Goal: Task Accomplishment & Management: Use online tool/utility

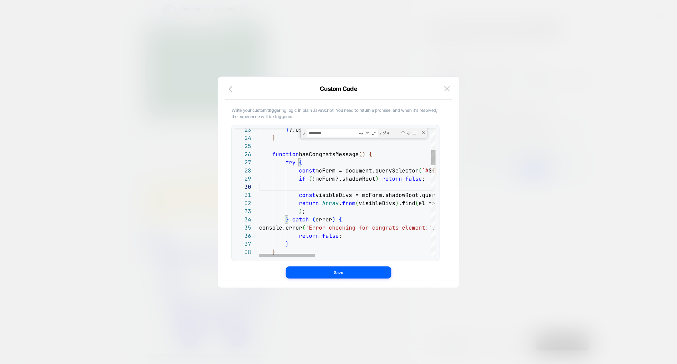
scroll to position [73, 0]
type textarea "**********"
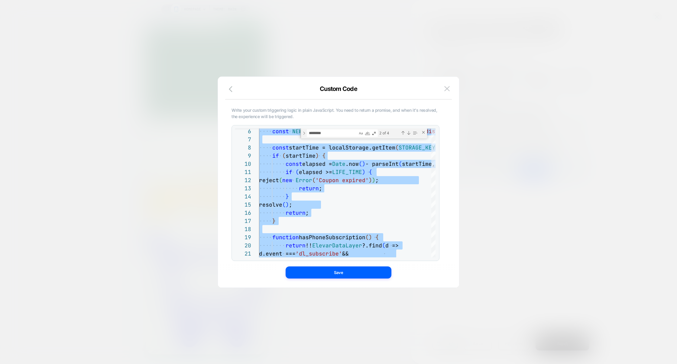
click at [549, 203] on div at bounding box center [338, 182] width 677 height 364
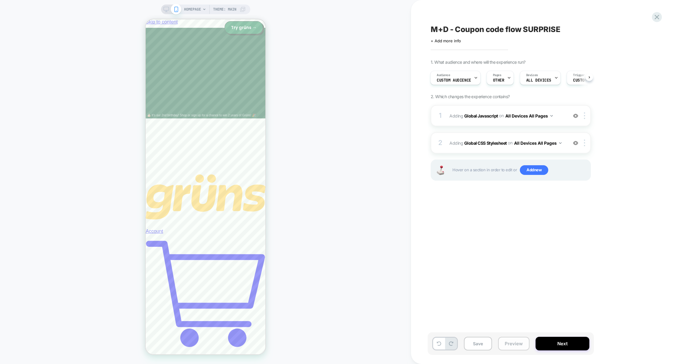
click at [525, 342] on button "Preview" at bounding box center [513, 344] width 31 height 14
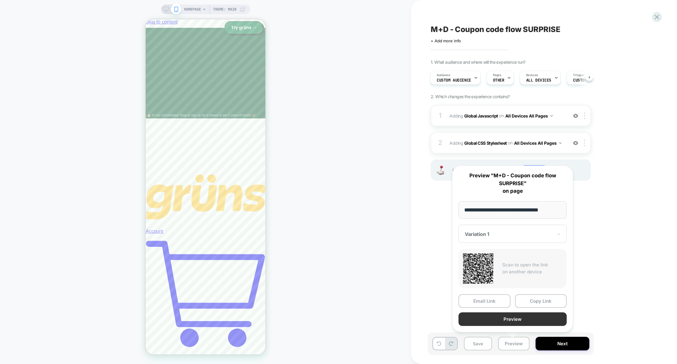
click at [518, 322] on button "Preview" at bounding box center [512, 319] width 108 height 14
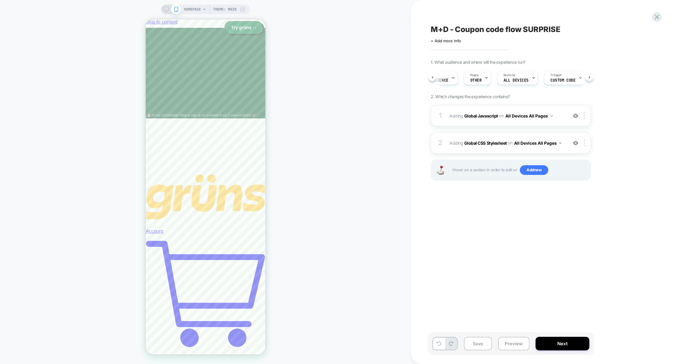
scroll to position [0, 36]
click at [541, 82] on span "Custom Code" at bounding box center [550, 80] width 25 height 4
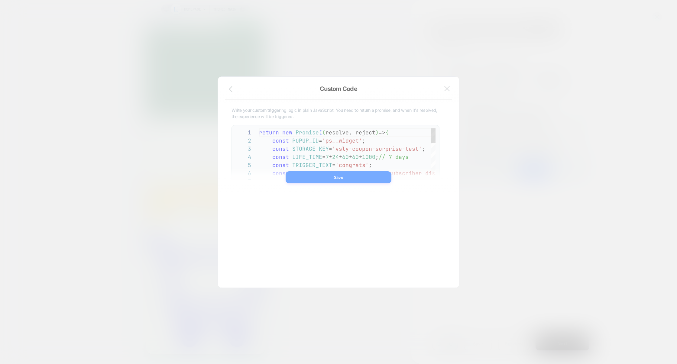
scroll to position [73, 0]
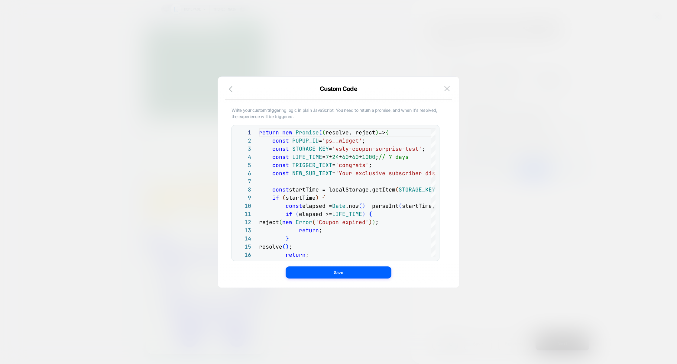
click at [529, 161] on div at bounding box center [338, 182] width 677 height 364
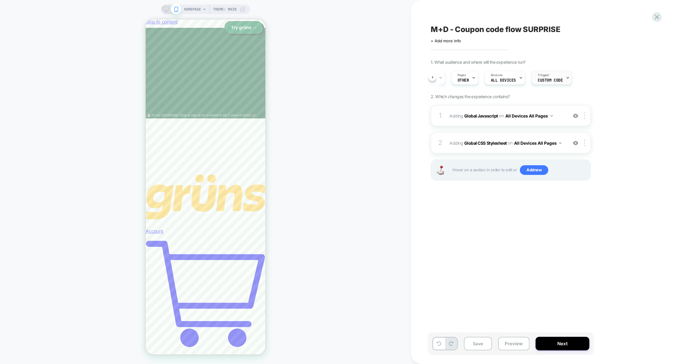
click at [545, 78] on span "Custom Code" at bounding box center [550, 80] width 25 height 4
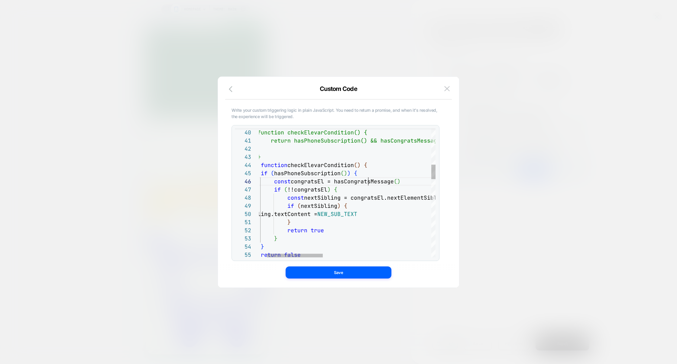
type textarea "**********"
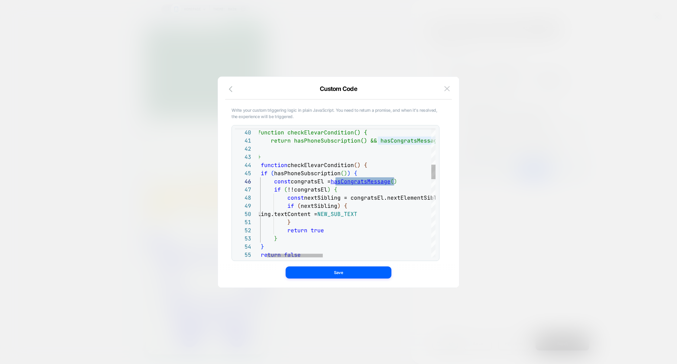
scroll to position [40, 42]
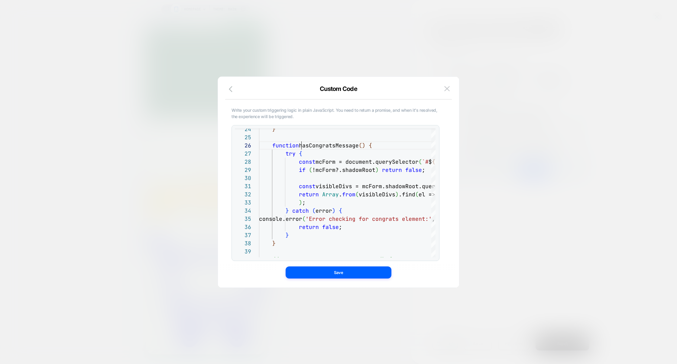
click at [408, 54] on div at bounding box center [338, 182] width 677 height 364
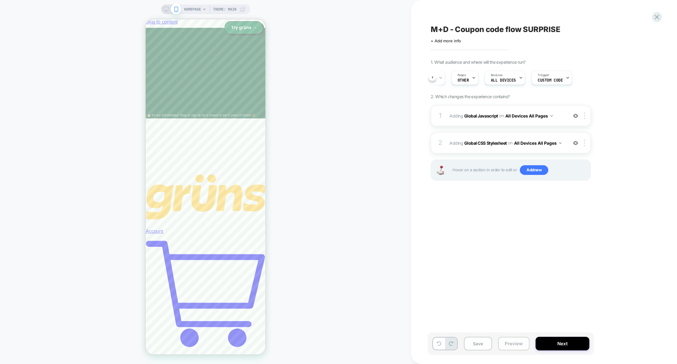
click at [516, 341] on button "Preview" at bounding box center [513, 344] width 31 height 14
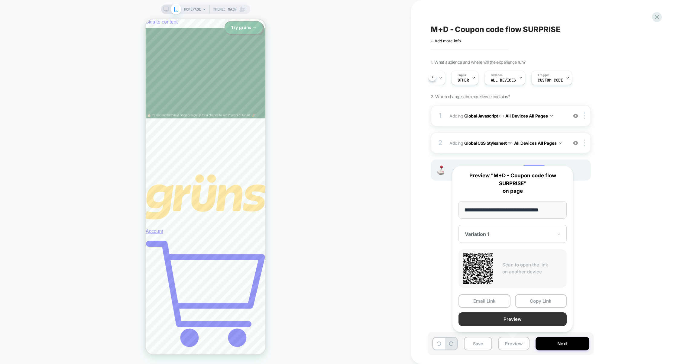
click at [518, 322] on button "Preview" at bounding box center [512, 319] width 108 height 14
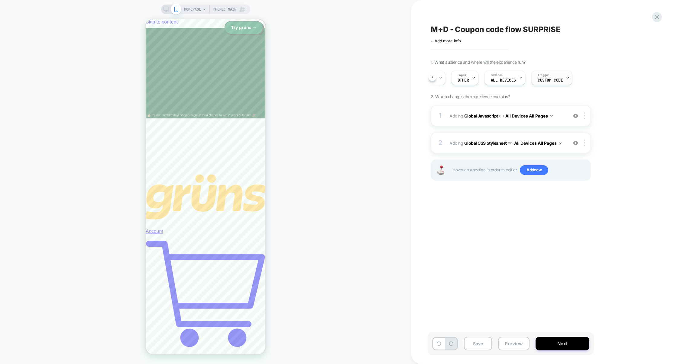
click at [549, 75] on div "Trigger Custom Code" at bounding box center [550, 78] width 37 height 14
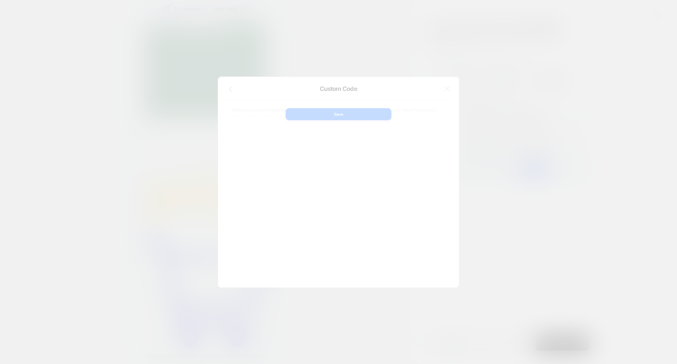
scroll to position [73, 0]
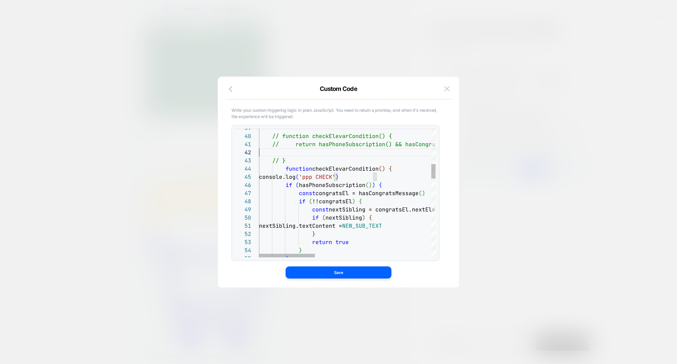
scroll to position [8, 0]
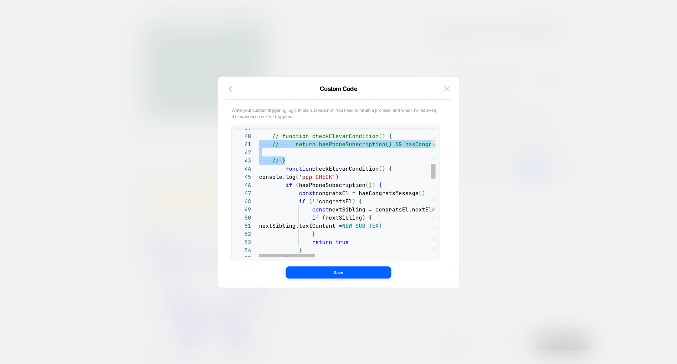
scroll to position [73, 0]
drag, startPoint x: 301, startPoint y: 162, endPoint x: 234, endPoint y: 137, distance: 71.6
click at [234, 137] on div "39 40 41 42 43 44 46 47 48 49 50 51 52 53 54 55 45 // function checkElevarCondi…" at bounding box center [335, 193] width 208 height 136
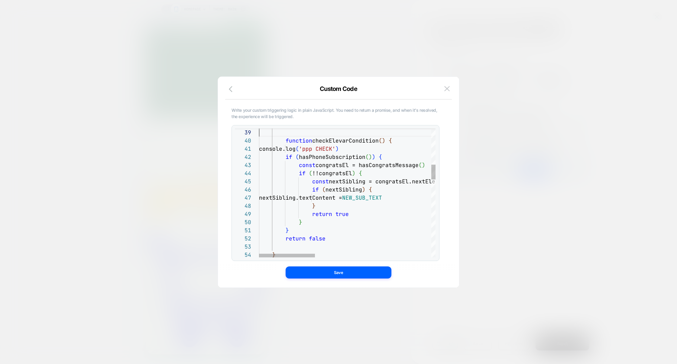
scroll to position [65, 0]
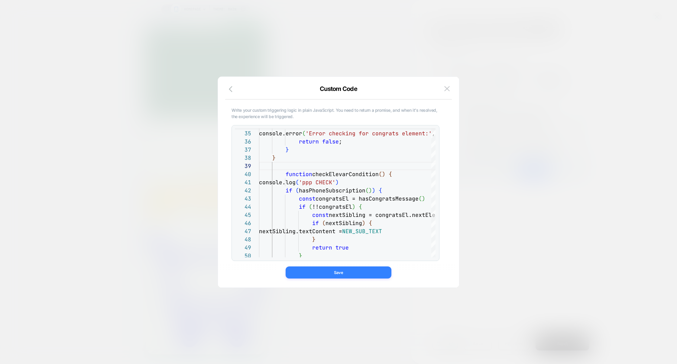
type textarea "**********"
click at [347, 271] on button "Save" at bounding box center [339, 273] width 106 height 12
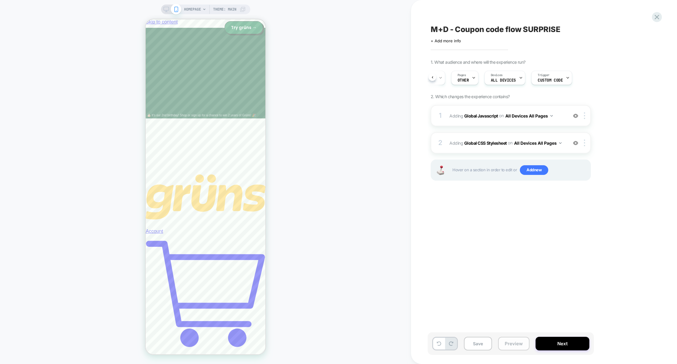
click at [515, 340] on button "Preview" at bounding box center [513, 344] width 31 height 14
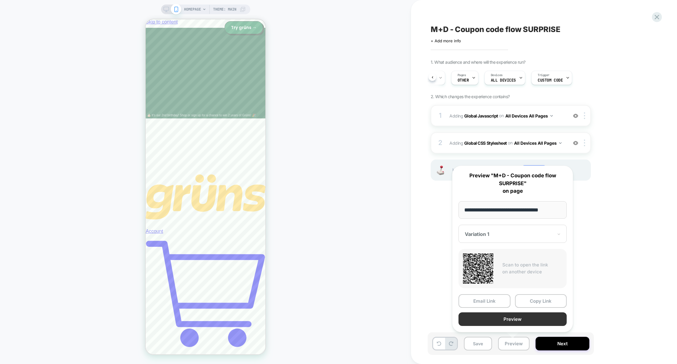
click at [516, 317] on button "Preview" at bounding box center [512, 319] width 108 height 14
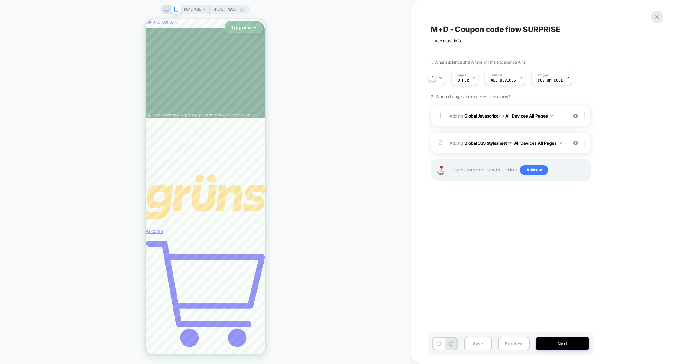
click at [655, 16] on icon at bounding box center [657, 17] width 8 height 8
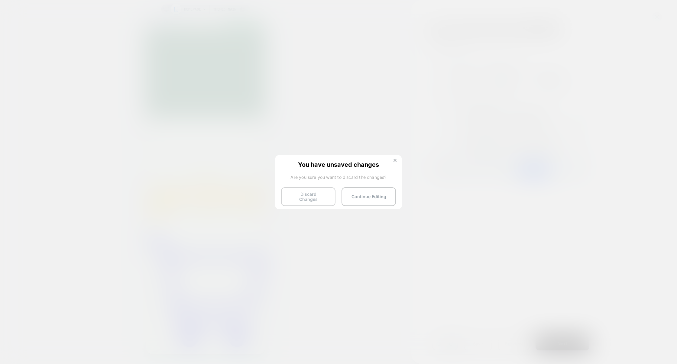
click at [317, 194] on button "Discard Changes" at bounding box center [308, 196] width 54 height 19
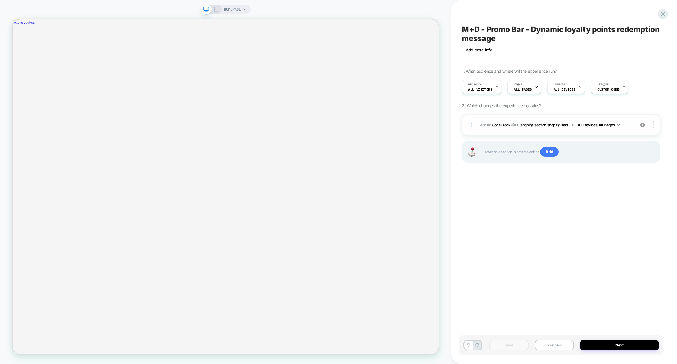
click at [493, 117] on div "1 Adding Code Block AFTER .shopify-section.shopify-sect... .shopify-section.sho…" at bounding box center [561, 124] width 199 height 21
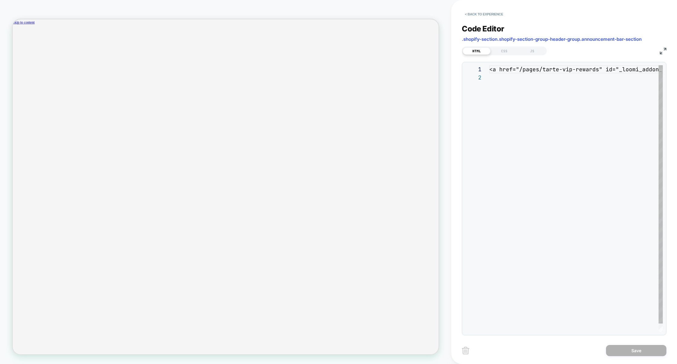
scroll to position [8, 0]
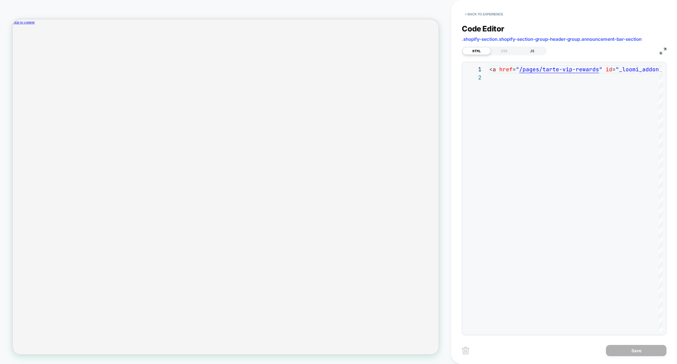
click at [529, 53] on div "JS" at bounding box center [532, 50] width 28 height 7
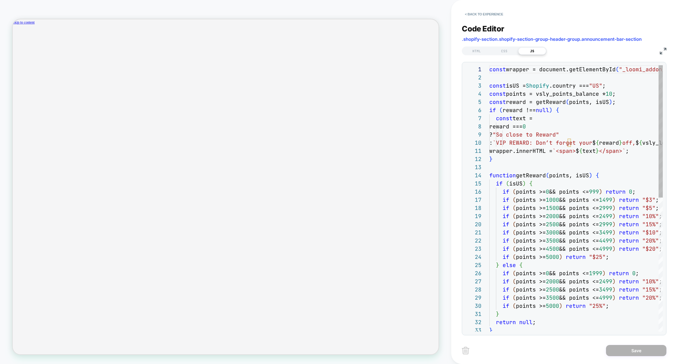
scroll to position [0, 467]
click at [506, 51] on div "CSS" at bounding box center [504, 50] width 28 height 7
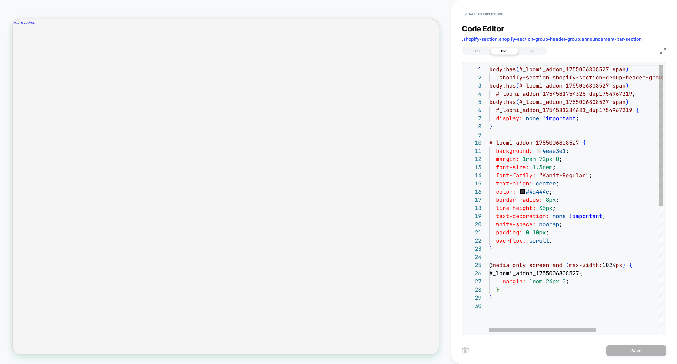
scroll to position [0, 933]
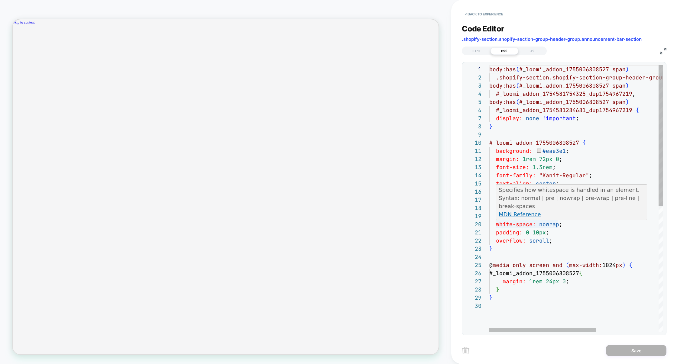
click at [540, 240] on div "body:has ( # _ loomi_addon_1755006808527 span ) .shopify-section.shopify-sectio…" at bounding box center [626, 316] width 275 height 503
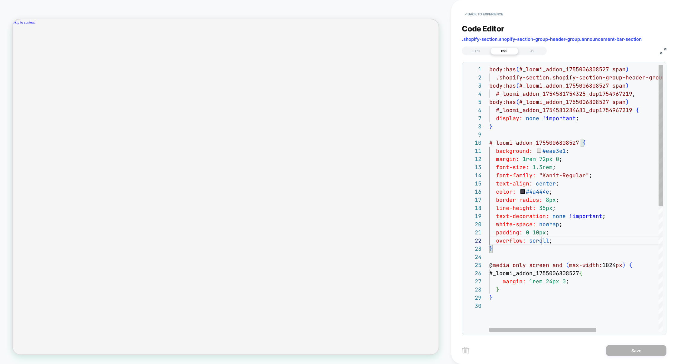
click at [540, 240] on div "body:has ( # _ loomi_addon_1755006808527 span ) .shopify-section.shopify-sectio…" at bounding box center [626, 316] width 275 height 503
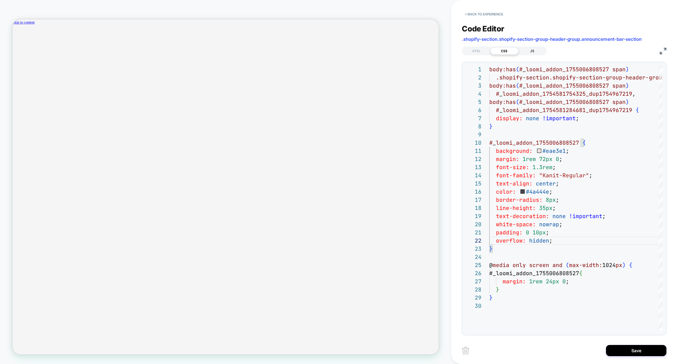
type textarea "**********"
click at [524, 50] on div "JS" at bounding box center [532, 50] width 28 height 7
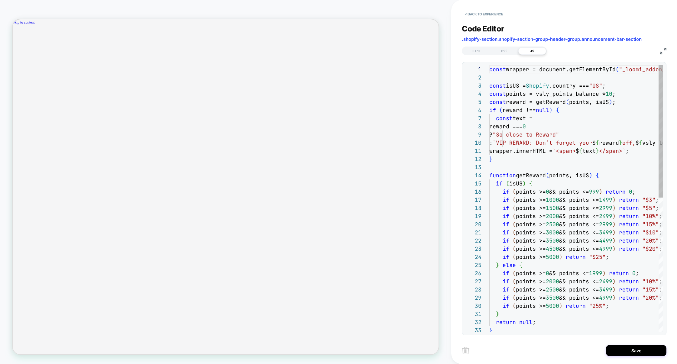
scroll to position [82, 0]
click at [662, 50] on img at bounding box center [663, 51] width 7 height 7
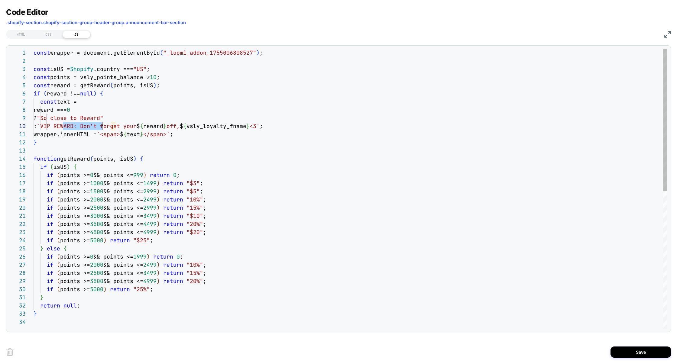
scroll to position [73, 68]
drag, startPoint x: 63, startPoint y: 126, endPoint x: 102, endPoint y: 126, distance: 38.7
click at [102, 126] on div "const wrapper = document.getElementById ( "_loomi_addon_1755006808527" ) ; cons…" at bounding box center [351, 323] width 634 height 549
type textarea "**********"
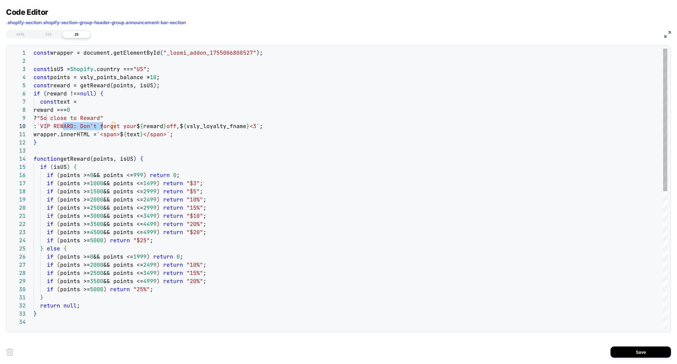
scroll to position [73, 29]
click at [46, 35] on div "CSS" at bounding box center [49, 34] width 28 height 7
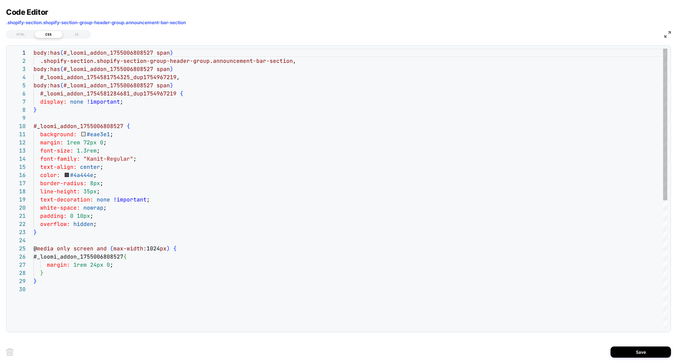
scroll to position [65, 3]
click at [74, 283] on div "body:has ( # _ loomi_addon_1755006808527 span ) .shopify-section.shopify-sectio…" at bounding box center [351, 307] width 634 height 517
type textarea "**********"
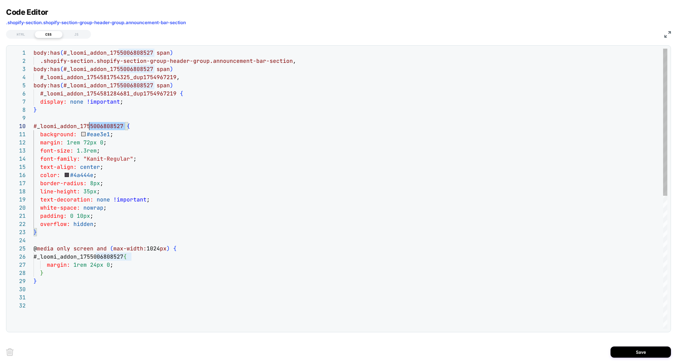
scroll to position [73, 0]
drag, startPoint x: 123, startPoint y: 125, endPoint x: 21, endPoint y: 124, distance: 102.1
click at [21, 124] on div "1 2 3 4 5 6 7 8 9 10 11 12 13 14 15 16 17 18 19 20 21 22 23 24 25 26 27 28 29 3…" at bounding box center [338, 189] width 658 height 280
click at [46, 294] on div "body:has ( # _ loomi_addon_1755006808527 span ) .shopify-section.shopify-sectio…" at bounding box center [351, 315] width 634 height 533
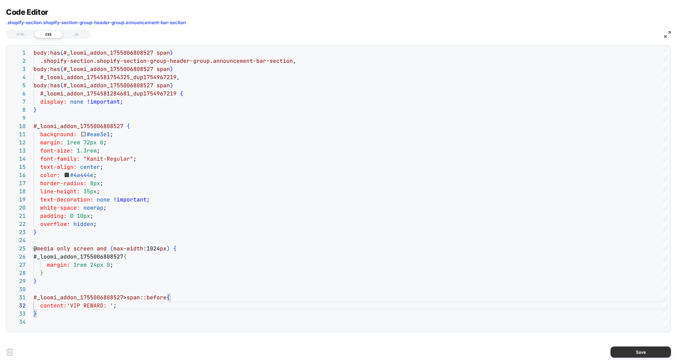
type textarea "**********"
click at [624, 347] on button "Save" at bounding box center [640, 352] width 60 height 11
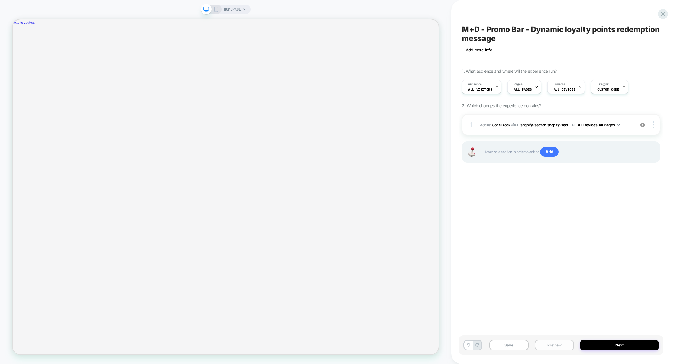
click at [552, 344] on button "Preview" at bounding box center [554, 345] width 39 height 11
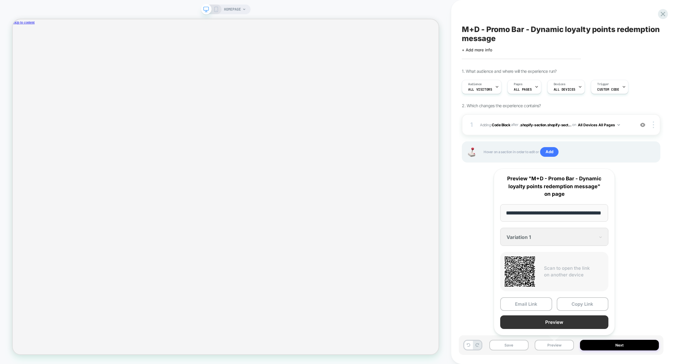
click at [551, 326] on button "Preview" at bounding box center [554, 322] width 108 height 14
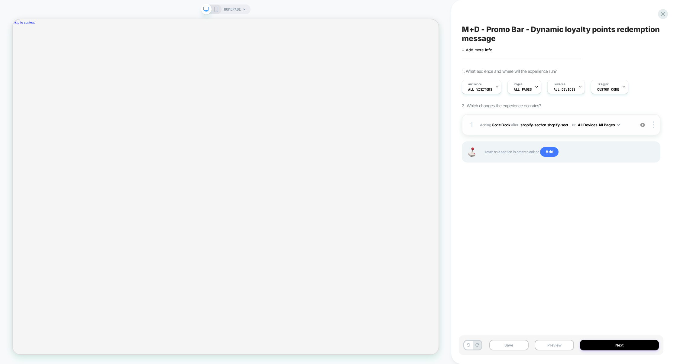
click at [525, 134] on div "1 Adding Code Block AFTER .shopify-section.shopify-sect... .shopify-section.sho…" at bounding box center [561, 124] width 199 height 21
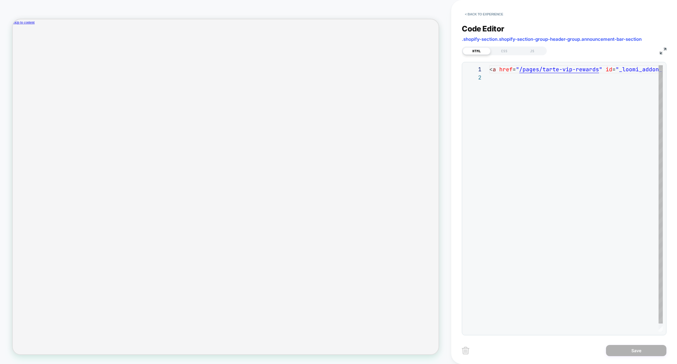
scroll to position [8, 0]
click at [537, 49] on div "JS" at bounding box center [532, 50] width 28 height 7
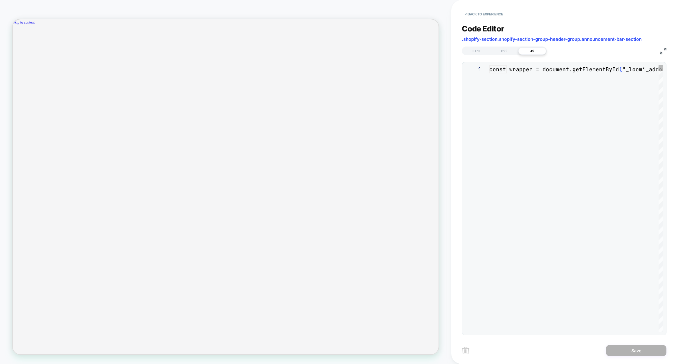
scroll to position [82, 0]
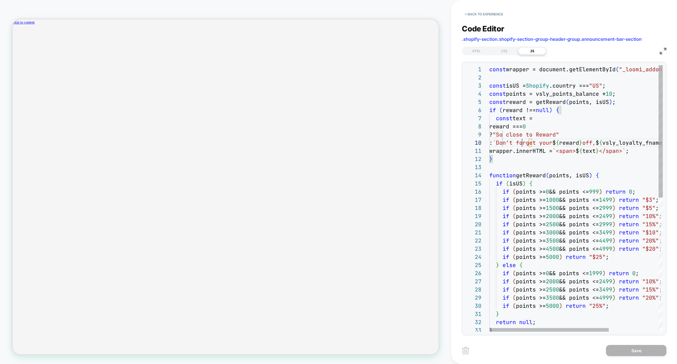
click at [521, 143] on div "const wrapper = document.getElementById ( "_loomi_addon_1755006808527" ) ; cons…" at bounding box center [612, 333] width 246 height 536
type textarea "**********"
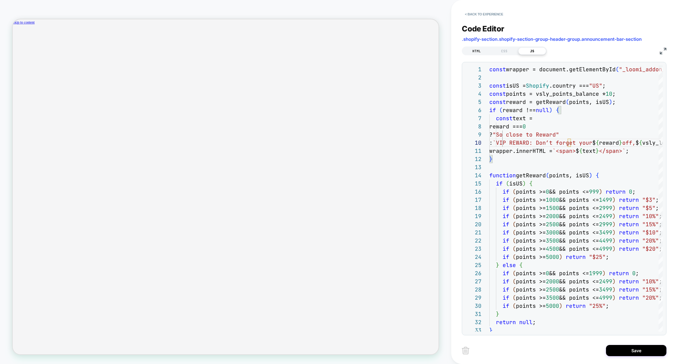
click at [474, 54] on div "HTML" at bounding box center [477, 50] width 28 height 7
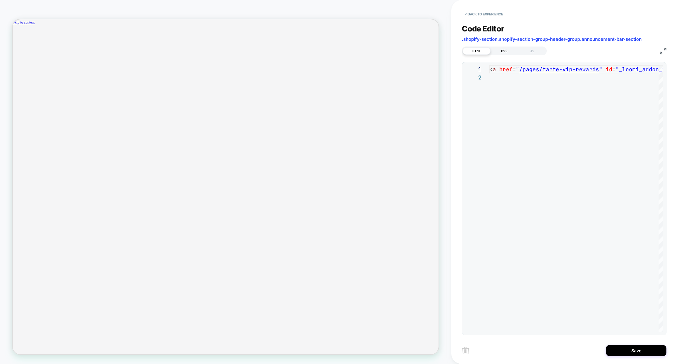
click at [510, 52] on div "CSS" at bounding box center [504, 50] width 28 height 7
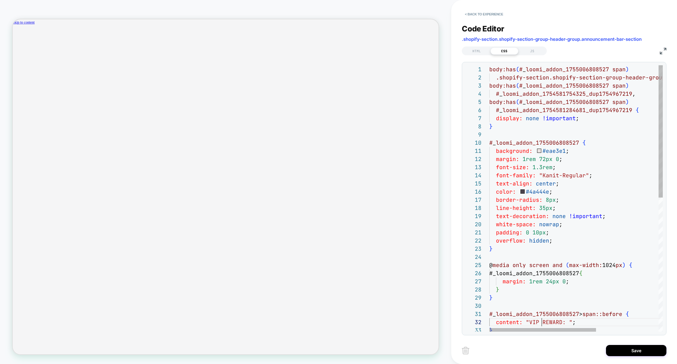
click at [542, 322] on div "body:has ( # _ loomi_addon_1755006808527 span ) .shopify-section.shopify-sectio…" at bounding box center [626, 333] width 275 height 536
type textarea "**********"
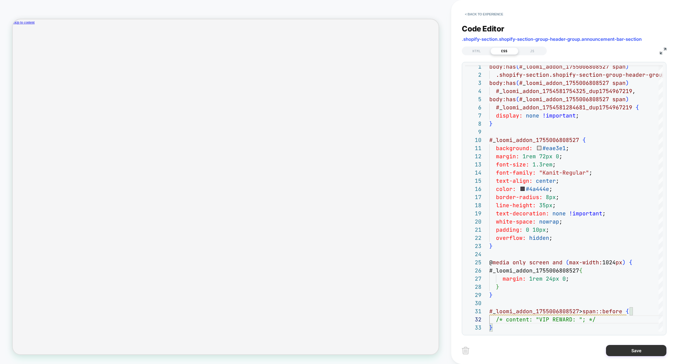
click at [624, 348] on button "Save" at bounding box center [636, 350] width 60 height 11
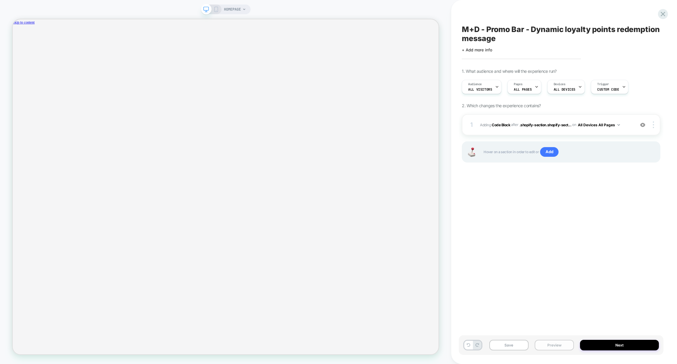
click at [544, 346] on button "Preview" at bounding box center [554, 345] width 39 height 11
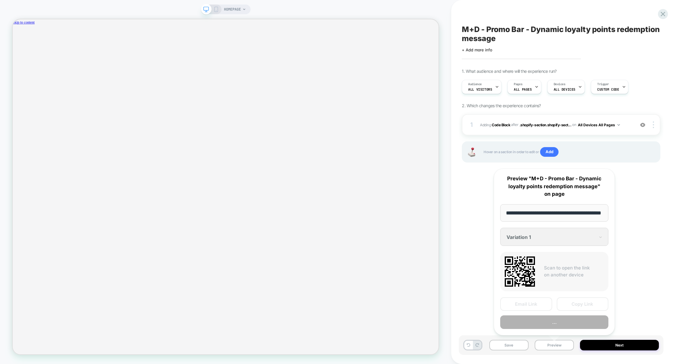
scroll to position [0, 19]
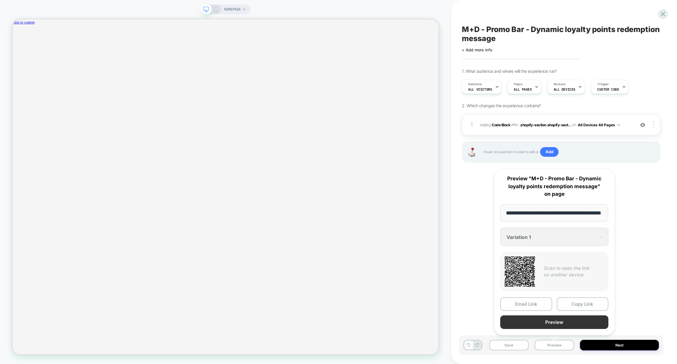
click at [557, 325] on button "Preview" at bounding box center [554, 322] width 108 height 14
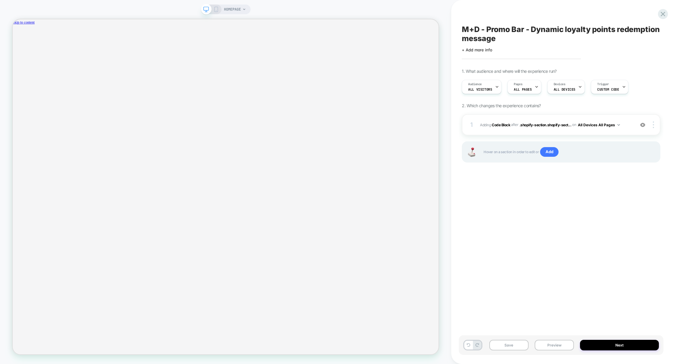
scroll to position [0, 0]
click at [510, 132] on div "1 Adding Code Block AFTER .shopify-section.shopify-sect... .shopify-section.sho…" at bounding box center [561, 124] width 199 height 21
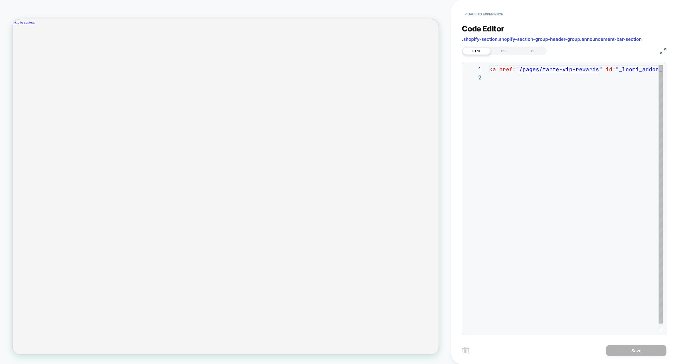
scroll to position [8, 0]
click at [507, 50] on div "CSS" at bounding box center [504, 50] width 28 height 7
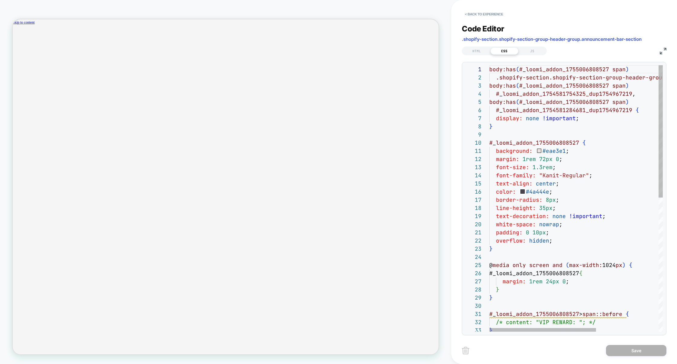
scroll to position [0, 467]
click at [664, 52] on img at bounding box center [663, 51] width 7 height 7
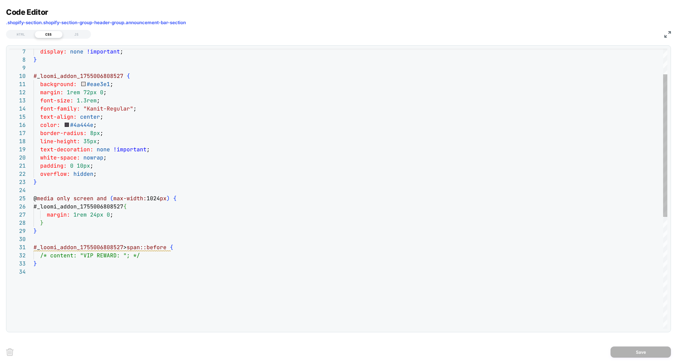
scroll to position [0, 933]
type textarea "**********"
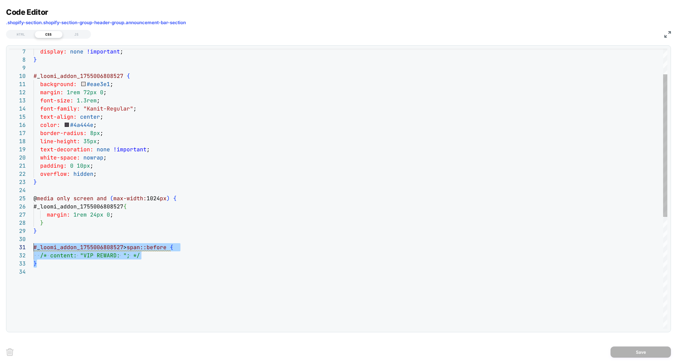
drag, startPoint x: 52, startPoint y: 267, endPoint x: 30, endPoint y: 250, distance: 27.4
click at [34, 250] on div "display: none !important ; } # _ loomi_addon_1755006808527 { background: #eae3e…" at bounding box center [351, 272] width 634 height 549
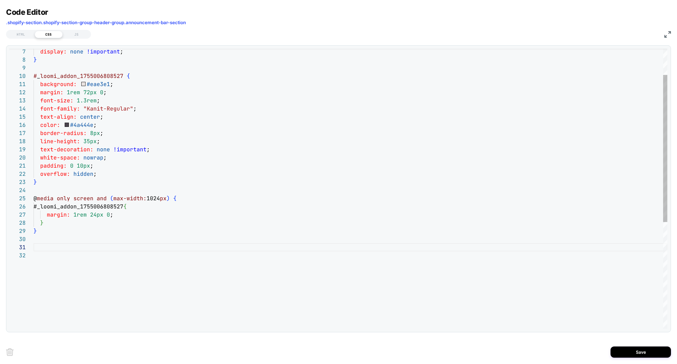
scroll to position [24, 0]
click at [39, 192] on div "display: none !important ; } # _ loomi_addon_1755006808527 { background: #eae3e…" at bounding box center [351, 264] width 634 height 533
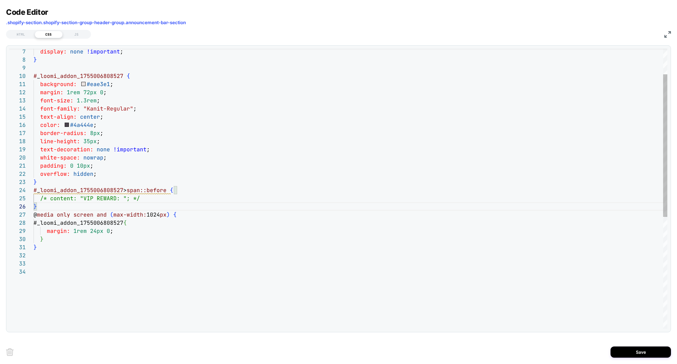
scroll to position [49, 0]
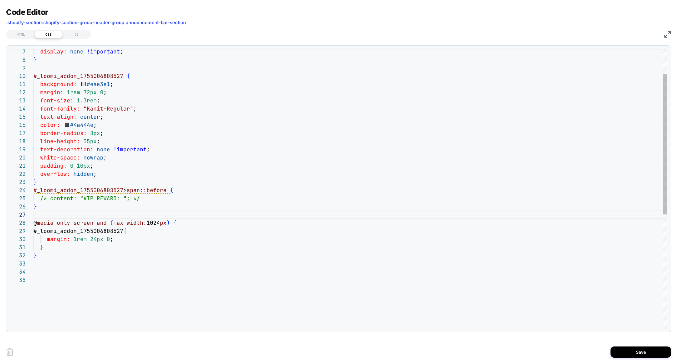
click at [112, 199] on div "display: none !important ; } # _ loomi_addon_1755006808527 { background: #eae3e…" at bounding box center [351, 276] width 634 height 557
drag, startPoint x: 63, startPoint y: 209, endPoint x: 19, endPoint y: 193, distance: 47.0
click at [34, 194] on div "display: none !important ; } # _ loomi_addon_1755006808527 { background: #eae3e…" at bounding box center [351, 276] width 634 height 557
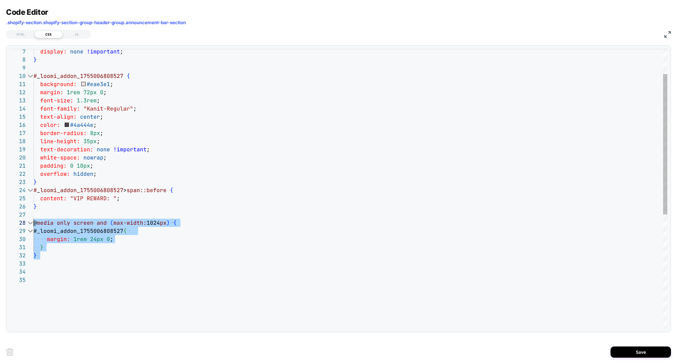
drag, startPoint x: 43, startPoint y: 260, endPoint x: 25, endPoint y: 225, distance: 38.8
click at [34, 225] on div "display: none !important ; } # _ loomi_addon_1755006808527 { background: #eae3e…" at bounding box center [351, 276] width 634 height 557
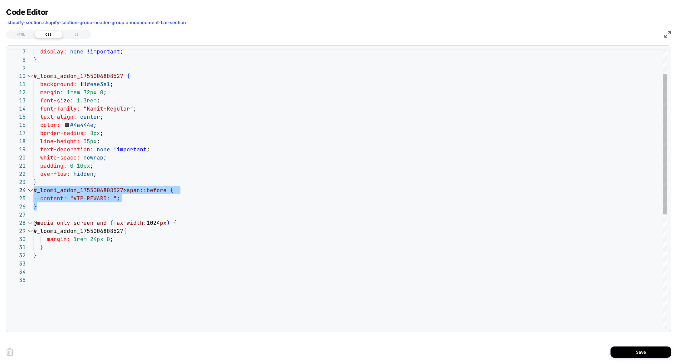
drag, startPoint x: 47, startPoint y: 208, endPoint x: 29, endPoint y: 193, distance: 23.1
click at [29, 193] on div "**********" at bounding box center [338, 189] width 658 height 280
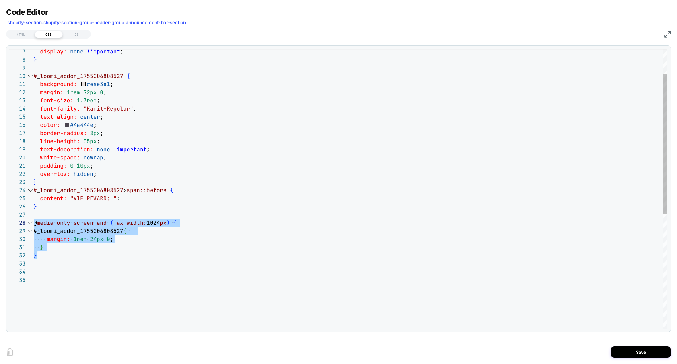
drag, startPoint x: 42, startPoint y: 254, endPoint x: 31, endPoint y: 226, distance: 29.4
click at [34, 226] on div "display: none !important ; } # _ loomi_addon_1755006808527 { background: #eae3e…" at bounding box center [351, 276] width 634 height 557
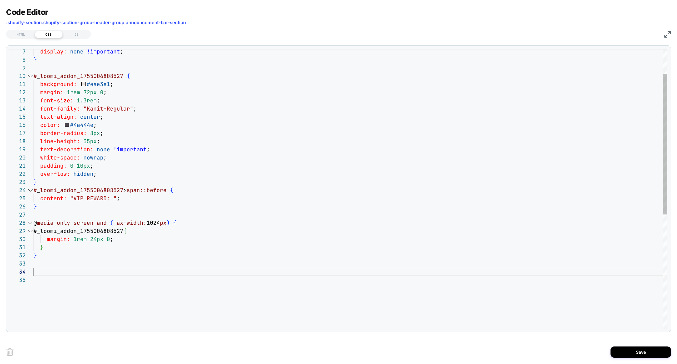
click at [44, 271] on div "display: none !important ; } # _ loomi_addon_1755006808527 { background: #eae3e…" at bounding box center [351, 276] width 634 height 557
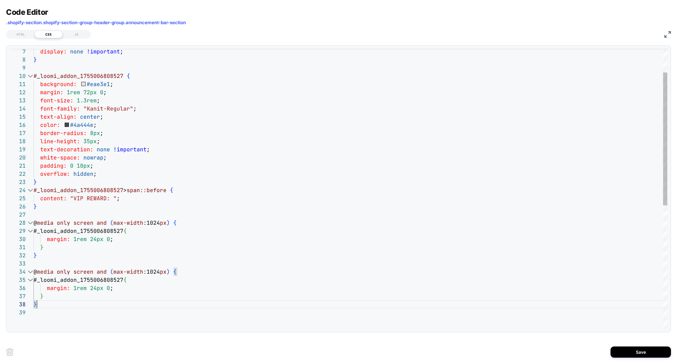
click at [154, 271] on div "display: none !important ; } # _ loomi_addon_1755006808527 { background: #eae3e…" at bounding box center [351, 293] width 634 height 590
click at [154, 272] on div "display: none !important ; } # _ loomi_addon_1755006808527 { background: #eae3e…" at bounding box center [351, 293] width 634 height 590
drag, startPoint x: 122, startPoint y: 274, endPoint x: 183, endPoint y: 267, distance: 61.4
click at [123, 274] on span "max-width:" at bounding box center [129, 271] width 33 height 7
drag, startPoint x: 60, startPoint y: 207, endPoint x: 8, endPoint y: 191, distance: 54.6
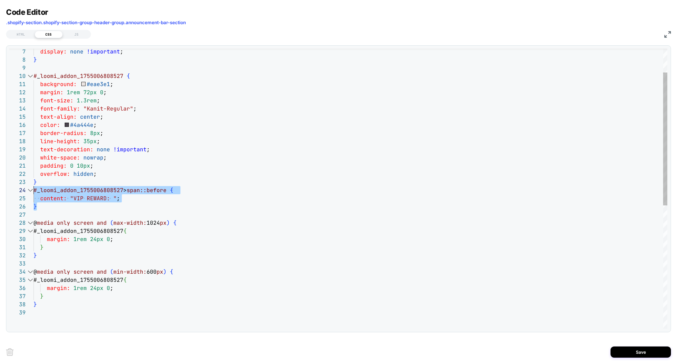
click at [34, 191] on div "display: none !important ; } # _ loomi_addon_1755006808527 { background: #eae3e…" at bounding box center [351, 293] width 634 height 590
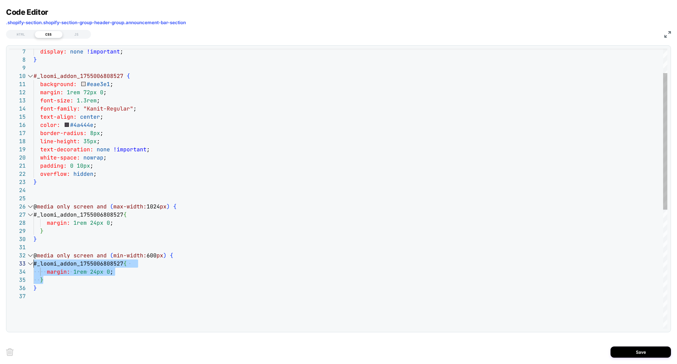
drag, startPoint x: 47, startPoint y: 281, endPoint x: 24, endPoint y: 266, distance: 27.3
click at [34, 266] on div "display: none !important ; } # _ loomi_addon_1755006808527 { background: #eae3e…" at bounding box center [351, 285] width 634 height 574
type textarea "**********"
click at [635, 346] on div "Save" at bounding box center [338, 352] width 665 height 24
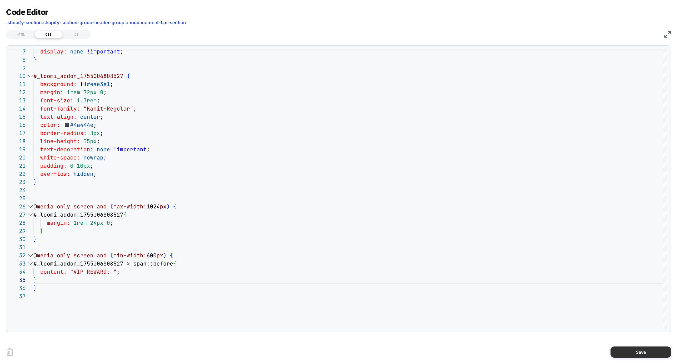
click at [633, 349] on button "Save" at bounding box center [640, 352] width 60 height 11
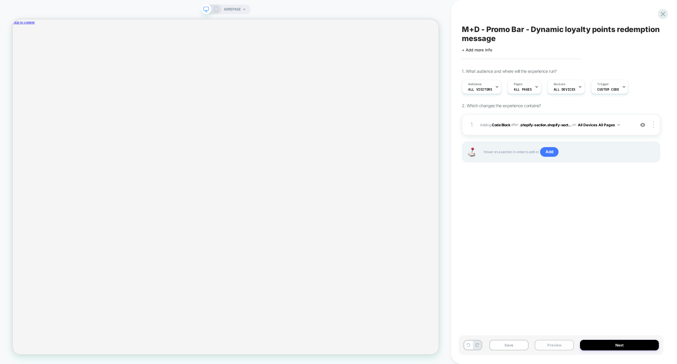
click at [551, 345] on button "Preview" at bounding box center [554, 345] width 39 height 11
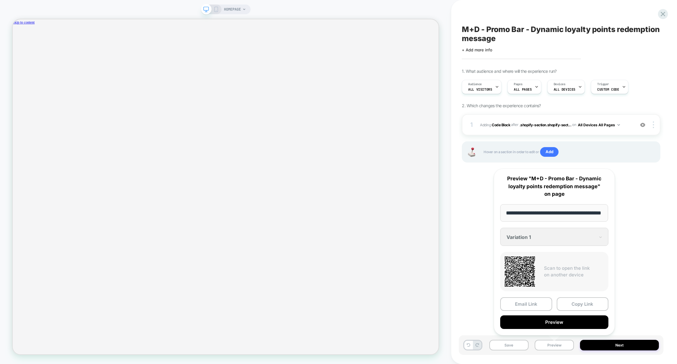
click at [559, 324] on button "Preview" at bounding box center [554, 322] width 108 height 14
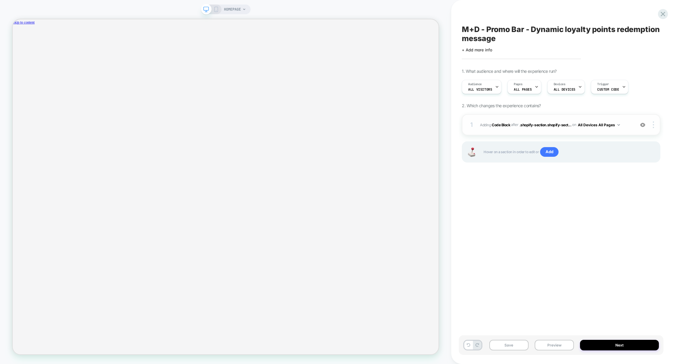
click at [552, 133] on div "1 Adding Code Block AFTER .shopify-section.shopify-sect... .shopify-section.sho…" at bounding box center [561, 124] width 199 height 21
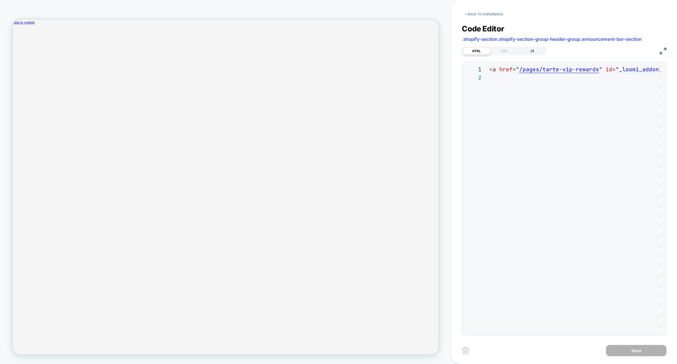
click at [531, 53] on div "JS" at bounding box center [532, 50] width 28 height 7
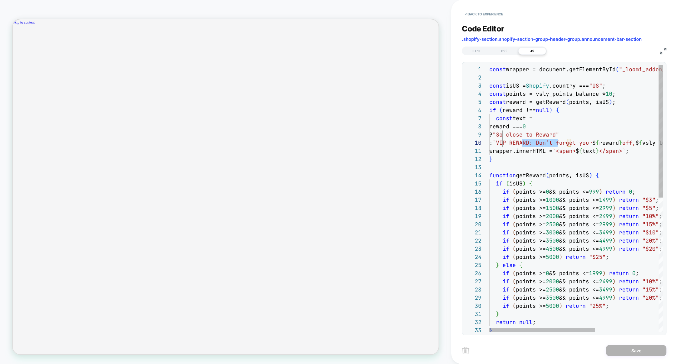
drag, startPoint x: 557, startPoint y: 145, endPoint x: 523, endPoint y: 145, distance: 34.1
click at [523, 145] on div "const wrapper = document.getElementById ( "_loomi_addon_1755006808527" ) ; cons…" at bounding box center [628, 333] width 278 height 536
type textarea "**********"
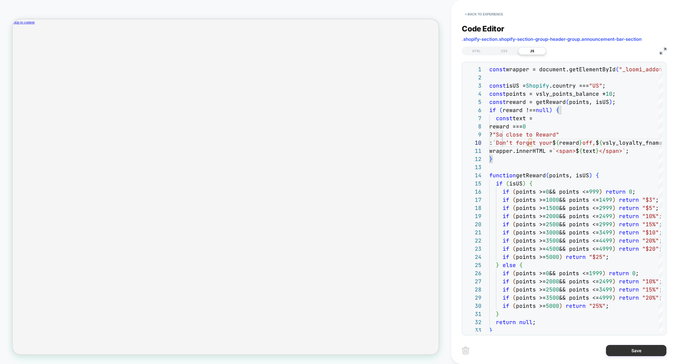
click at [633, 353] on button "Save" at bounding box center [636, 350] width 60 height 11
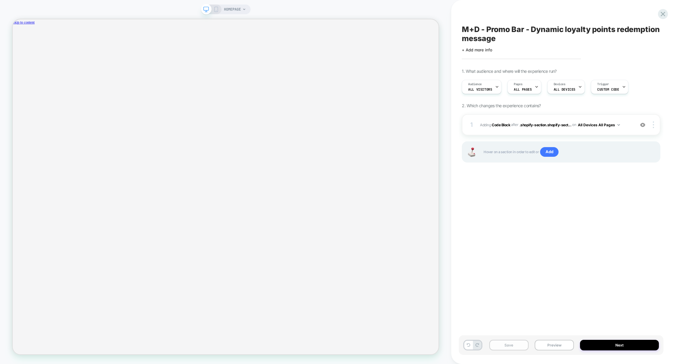
click at [508, 344] on button "Save" at bounding box center [508, 345] width 39 height 11
click at [550, 345] on button "Preview" at bounding box center [554, 345] width 39 height 11
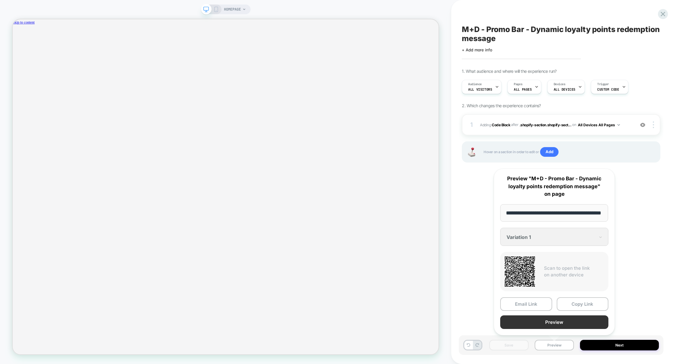
click at [561, 325] on button "Preview" at bounding box center [554, 322] width 108 height 14
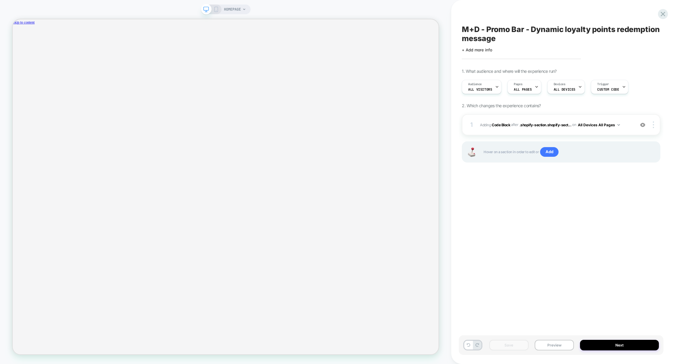
scroll to position [0, 0]
click at [561, 346] on button "Preview" at bounding box center [554, 345] width 39 height 11
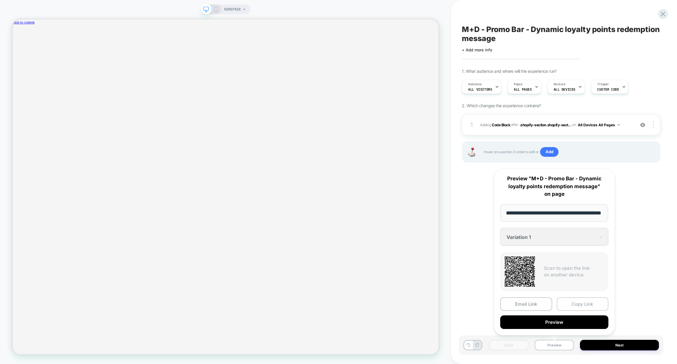
click at [583, 305] on button "Copy Link" at bounding box center [583, 304] width 52 height 14
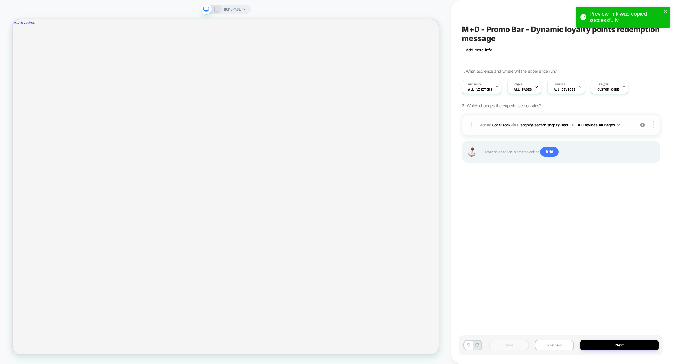
click at [542, 116] on div "1 Adding Code Block AFTER .shopify-section.shopify-sect... .shopify-section.sho…" at bounding box center [561, 124] width 199 height 21
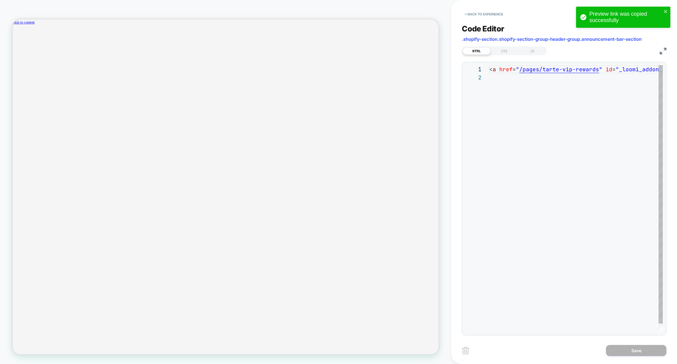
scroll to position [0, 467]
click at [531, 48] on div "JS" at bounding box center [532, 50] width 28 height 7
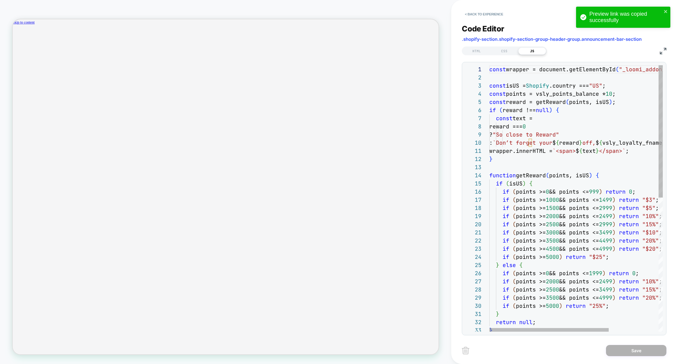
scroll to position [24, 121]
click at [611, 91] on div "const wrapper = document.getElementById ( "_loomi_addon_1755006808527" ) ; cons…" at bounding box center [612, 333] width 246 height 536
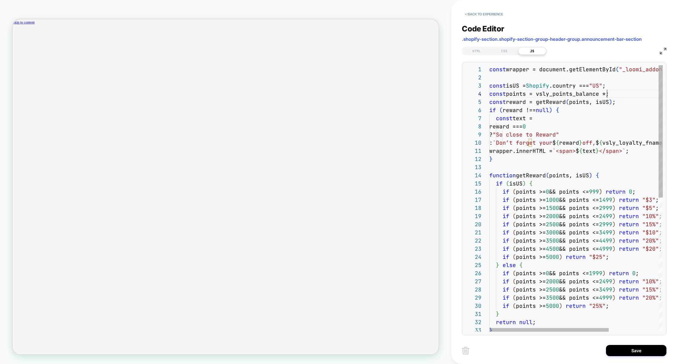
scroll to position [24, 114]
type textarea "**********"
click at [625, 346] on button "Save" at bounding box center [636, 350] width 60 height 11
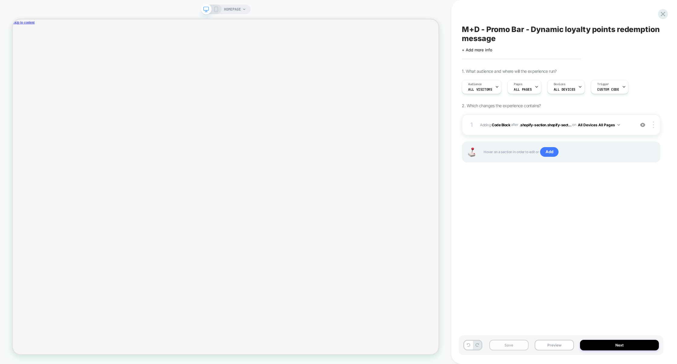
click at [515, 343] on button "Save" at bounding box center [508, 345] width 39 height 11
click at [556, 346] on button "Preview" at bounding box center [554, 345] width 39 height 11
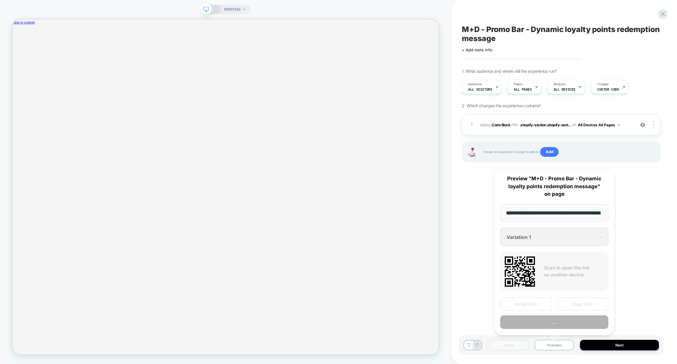
scroll to position [0, 19]
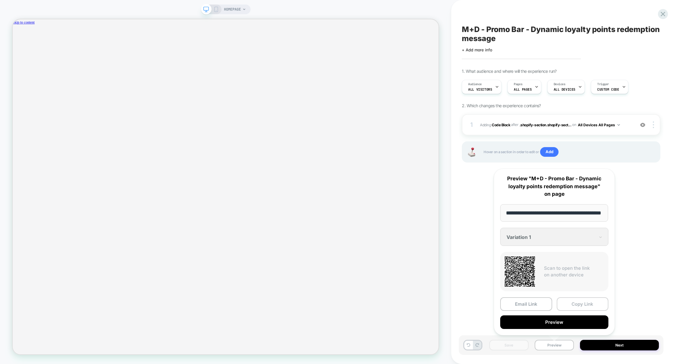
click at [582, 302] on button "Copy Link" at bounding box center [583, 304] width 52 height 14
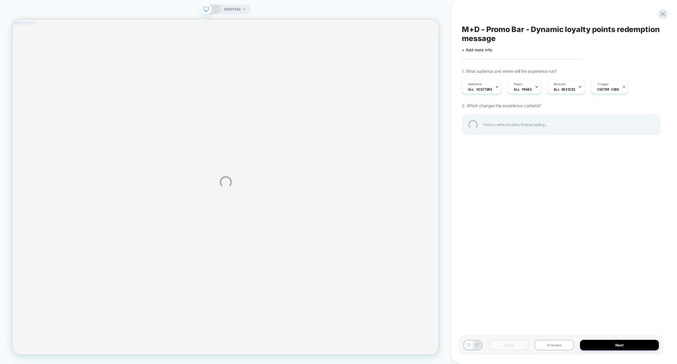
scroll to position [0, 467]
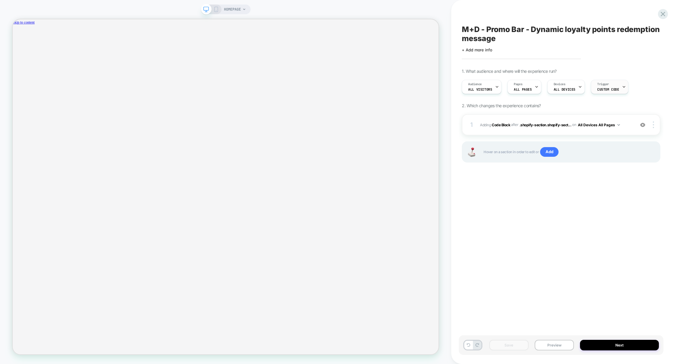
click at [603, 92] on div "Trigger Custom Code" at bounding box center [608, 87] width 34 height 14
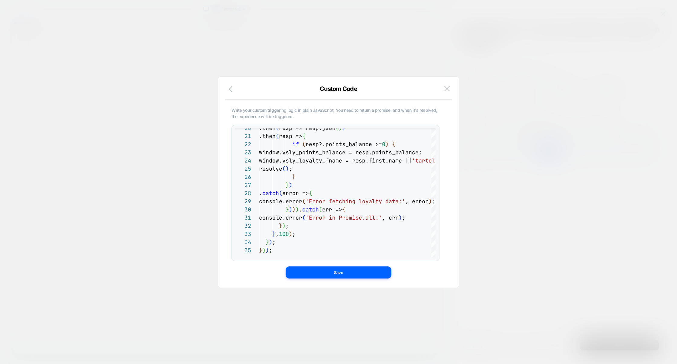
scroll to position [0, 0]
click at [504, 166] on div at bounding box center [338, 182] width 677 height 364
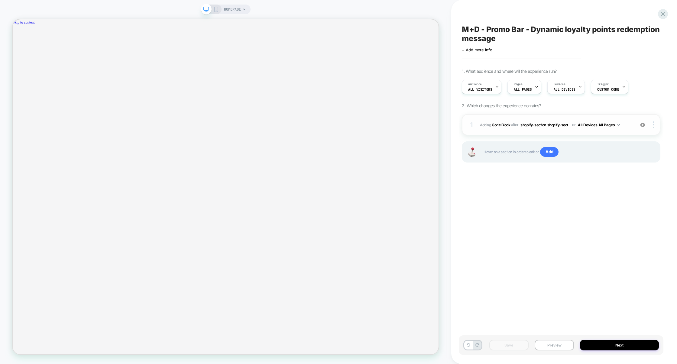
click at [549, 131] on div "1 Adding Code Block AFTER .shopify-section.shopify-sect... .shopify-section.sho…" at bounding box center [561, 124] width 199 height 21
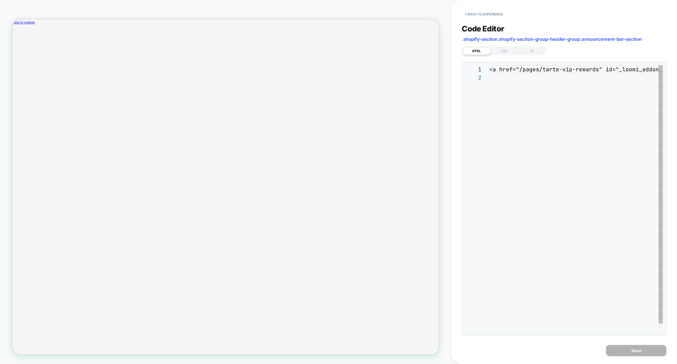
scroll to position [8, 0]
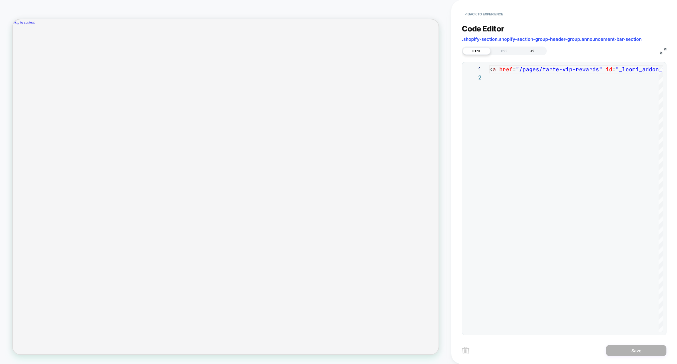
click at [528, 53] on div "JS" at bounding box center [532, 50] width 28 height 7
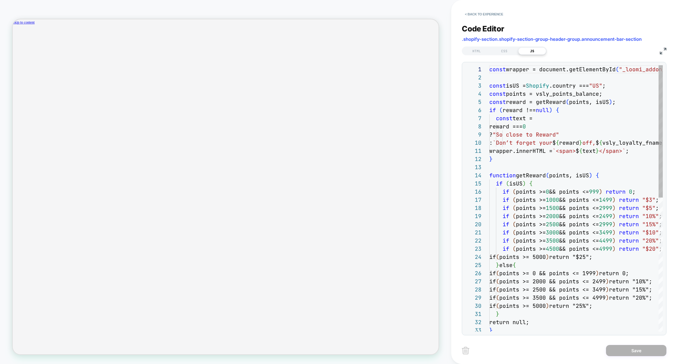
scroll to position [82, 0]
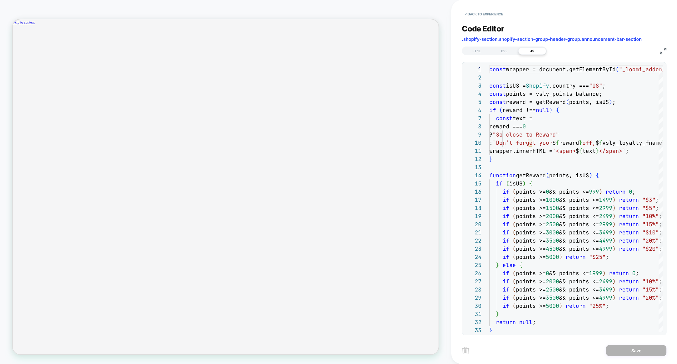
click at [660, 53] on img at bounding box center [663, 51] width 7 height 7
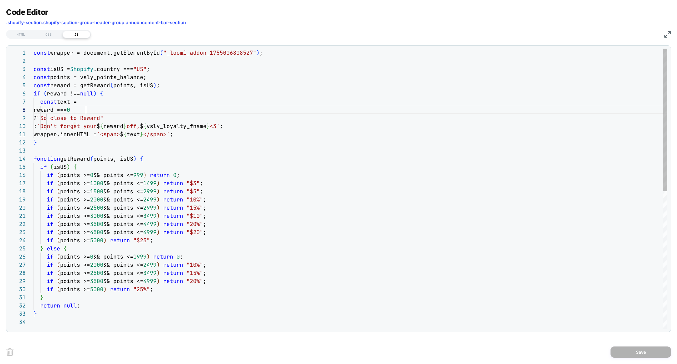
scroll to position [57, 52]
click at [91, 111] on div "const wrapper = document.getElementById ( "_loomi_addon_1755006808527" ) ; cons…" at bounding box center [351, 323] width 634 height 549
drag, startPoint x: 90, startPoint y: 111, endPoint x: 47, endPoint y: 111, distance: 43.2
click at [47, 111] on div "reward === 0" at bounding box center [351, 110] width 634 height 8
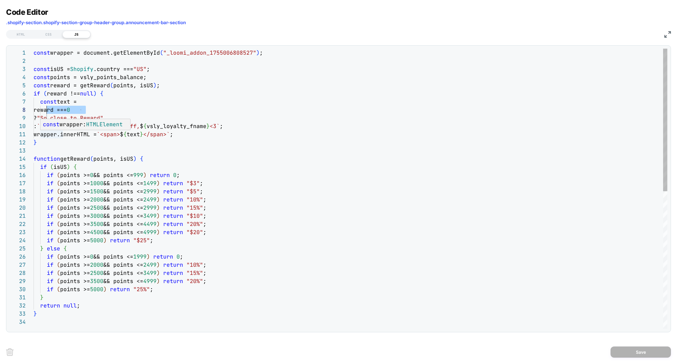
click at [47, 134] on div "const wrapper = document.getElementById ( "_loomi_addon_1755006808527" ) ; cons…" at bounding box center [351, 323] width 634 height 549
click at [111, 95] on div "const wrapper = document.getElementById ( "_loomi_addon_1755006808527" ) ; cons…" at bounding box center [351, 323] width 634 height 549
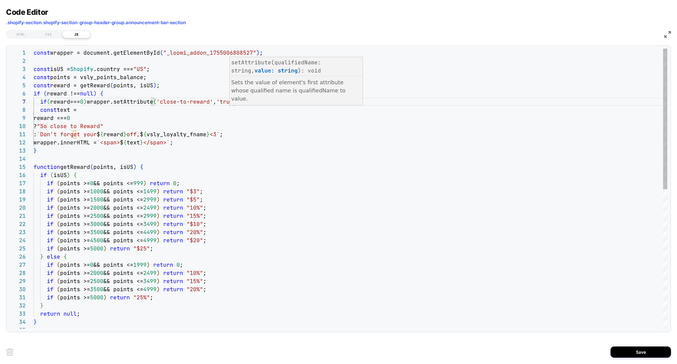
scroll to position [0, 467]
click at [159, 115] on div "const wrapper = document.getElementById ( "_loomi_addon_1755006808527" ) ; cons…" at bounding box center [351, 327] width 634 height 557
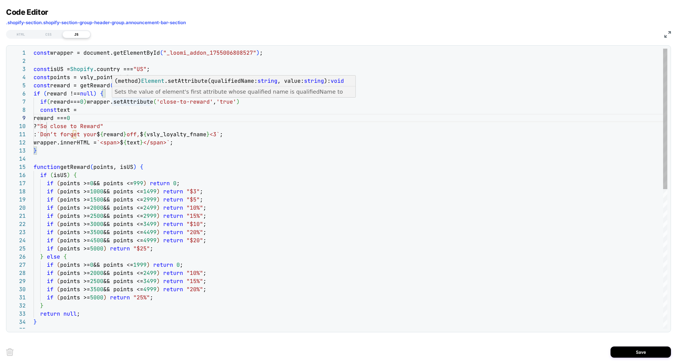
click at [141, 103] on div "const wrapper = document.getElementById ( "_loomi_addon_1755006808527" ) ; cons…" at bounding box center [351, 327] width 634 height 557
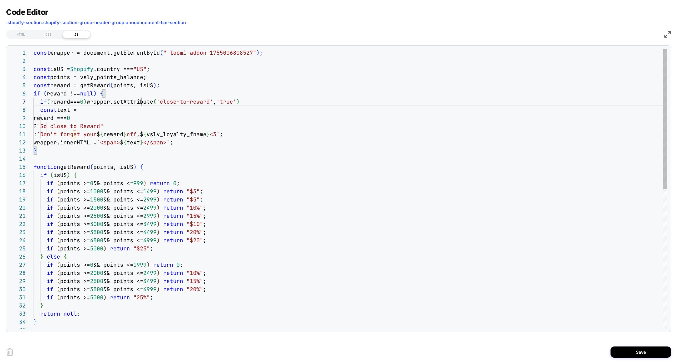
click at [141, 103] on div "const wrapper = document.getElementById ( "_loomi_addon_1755006808527" ) ; cons…" at bounding box center [351, 327] width 634 height 557
click at [182, 121] on div "const wrapper = document.getElementById ( "_loomi_addon_1755006808527" ) ; cons…" at bounding box center [351, 327] width 634 height 557
drag, startPoint x: 158, startPoint y: 103, endPoint x: 206, endPoint y: 102, distance: 48.1
click at [206, 102] on div "const wrapper = document.getElementById ( "_loomi_addon_1755006808527" ) ; cons…" at bounding box center [351, 327] width 634 height 557
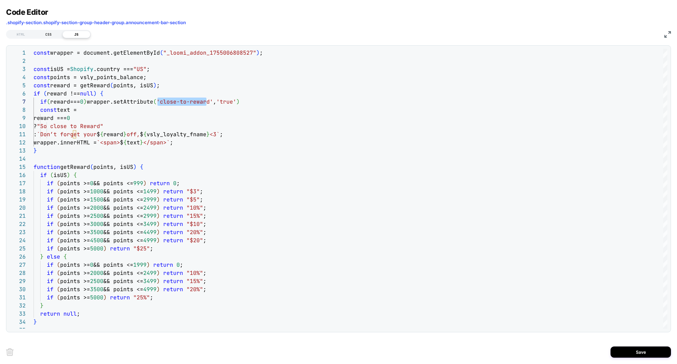
type textarea "**********"
click at [46, 35] on div "CSS" at bounding box center [49, 34] width 28 height 7
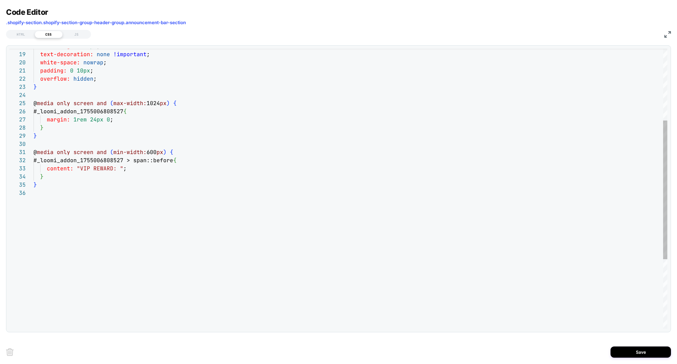
scroll to position [0, 0]
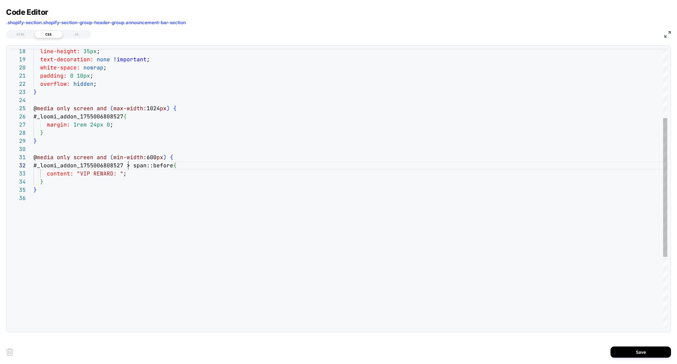
click at [127, 167] on div "#_loomi_addon_1755006808527 { margin: 1rem 24px 0 ; } } @ media only screen and…" at bounding box center [351, 191] width 634 height 566
click at [240, 196] on div "#_loomi_addon_1755006808527 { margin: 1rem 24px 0 ; } } @ media only screen and…" at bounding box center [351, 191] width 634 height 566
type textarea "**********"
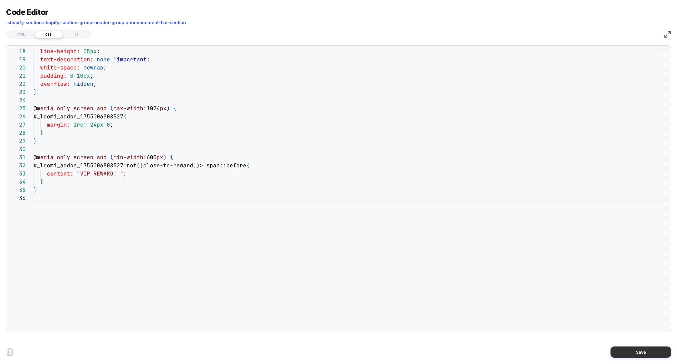
click at [640, 348] on button "Save" at bounding box center [640, 352] width 60 height 11
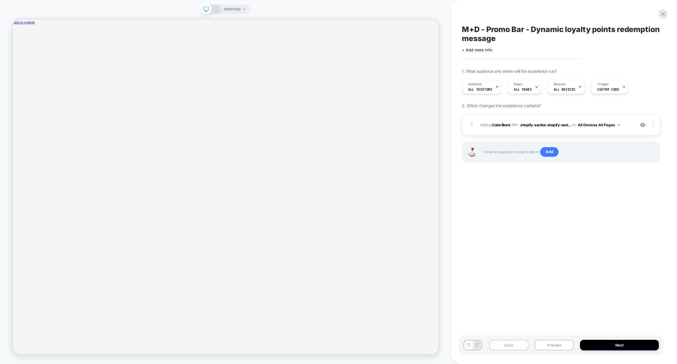
click at [513, 347] on button "Save" at bounding box center [508, 345] width 39 height 11
click at [548, 347] on button "Preview" at bounding box center [554, 345] width 39 height 11
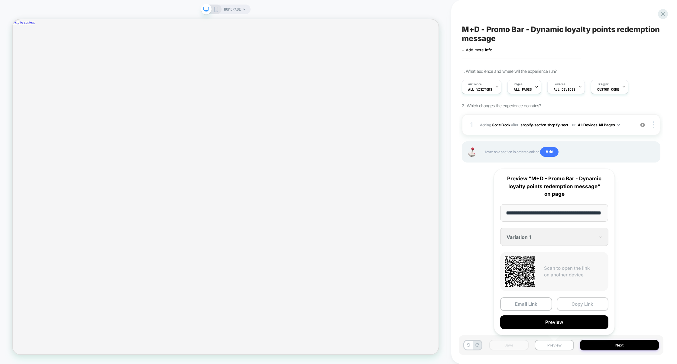
click at [575, 306] on button "Copy Link" at bounding box center [583, 304] width 52 height 14
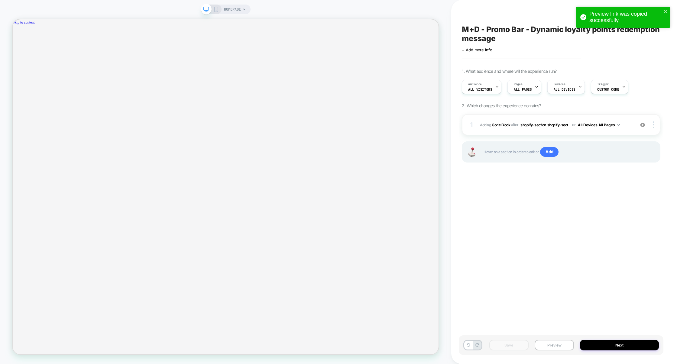
scroll to position [0, 933]
click at [578, 132] on div "1 Adding Code Block AFTER .shopify-section.shopify-sect... .shopify-section.sho…" at bounding box center [561, 124] width 199 height 21
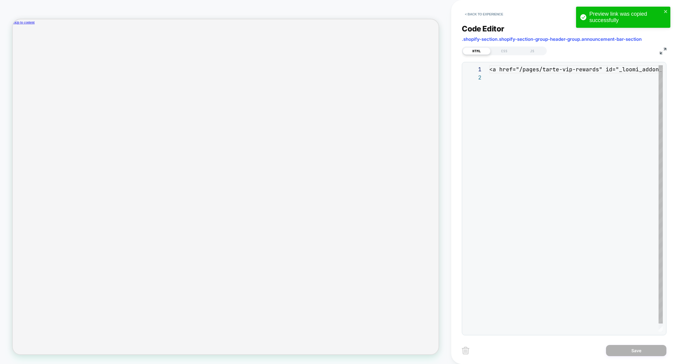
scroll to position [0, 0]
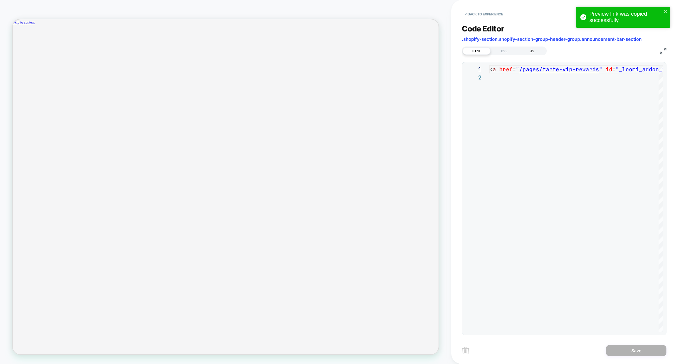
click at [538, 51] on div "JS" at bounding box center [532, 50] width 28 height 7
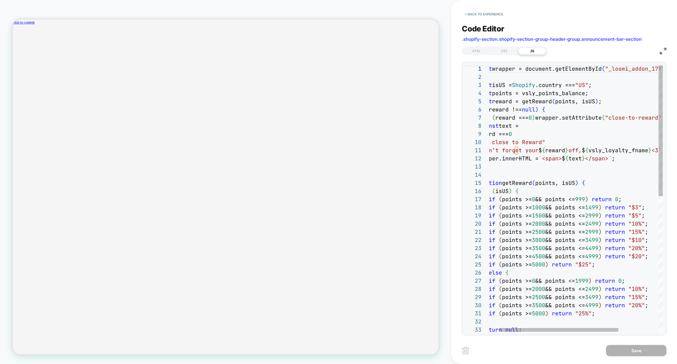
click at [587, 94] on div "const wrapper = document.getElementById ( "_loomi_addon_1755006808527" ) ; cons…" at bounding box center [598, 337] width 246 height 544
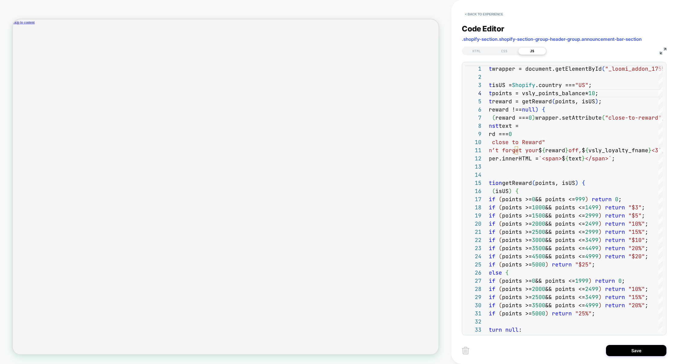
type textarea "**********"
click at [629, 344] on div "Save" at bounding box center [564, 350] width 205 height 15
click at [628, 348] on button "Save" at bounding box center [636, 350] width 60 height 11
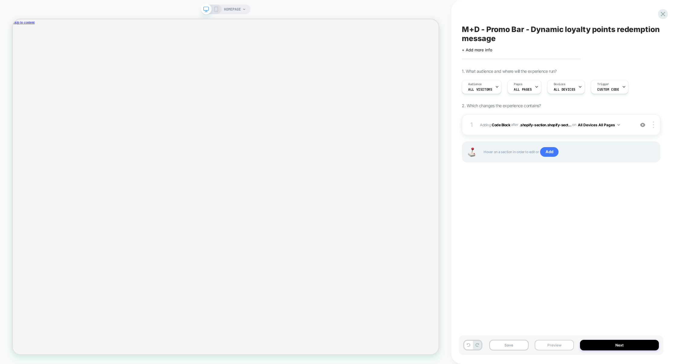
click at [557, 349] on button "Preview" at bounding box center [554, 345] width 39 height 11
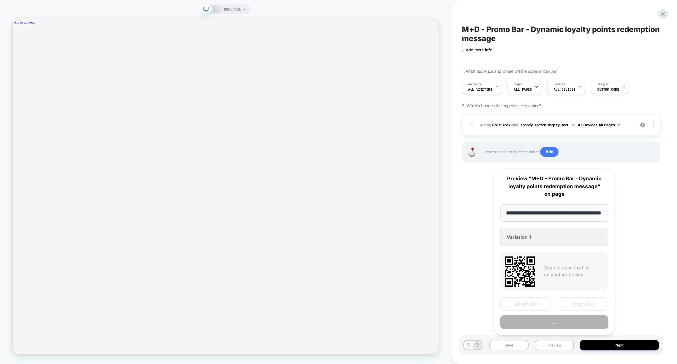
scroll to position [0, 19]
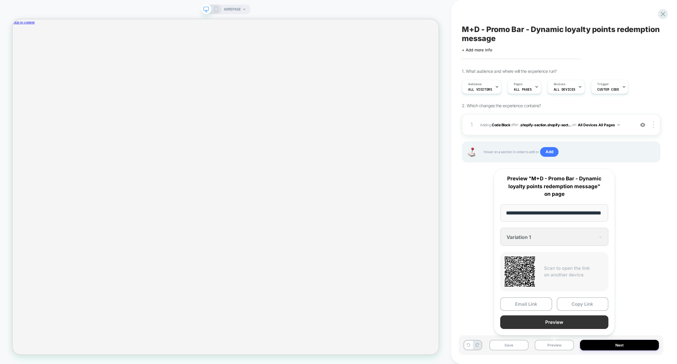
click at [562, 324] on button "Preview" at bounding box center [554, 322] width 108 height 14
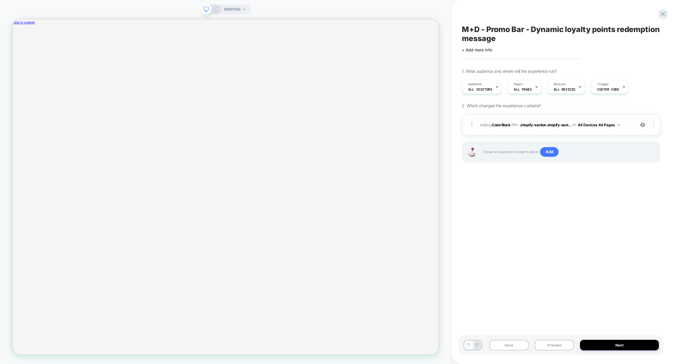
scroll to position [0, 467]
click at [577, 116] on div "1 Adding Code Block AFTER .shopify-section.shopify-sect... .shopify-section.sho…" at bounding box center [561, 124] width 199 height 21
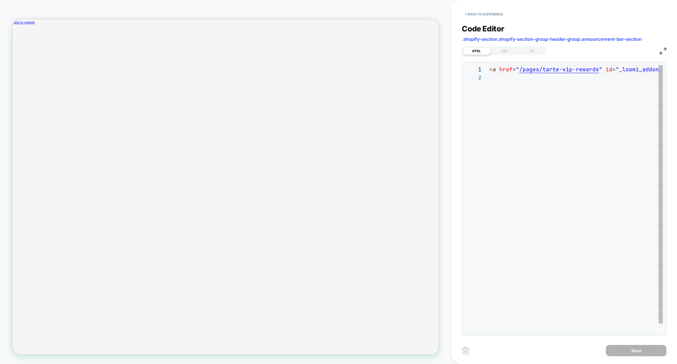
scroll to position [8, 0]
click at [533, 50] on div "JS" at bounding box center [532, 50] width 28 height 7
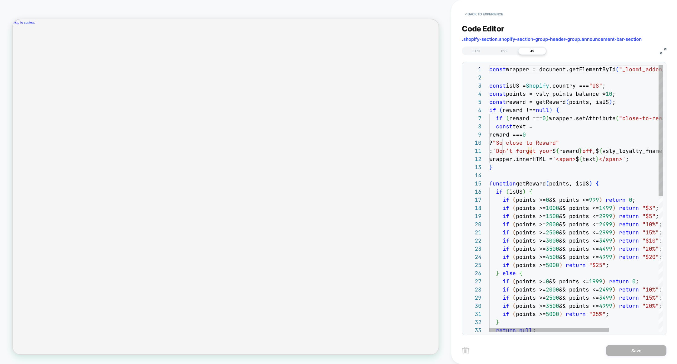
scroll to position [24, 114]
click at [602, 91] on div "const wrapper = document.getElementById ( "_loomi_addon_1755006808527" ) ; cons…" at bounding box center [612, 337] width 246 height 544
type textarea "**********"
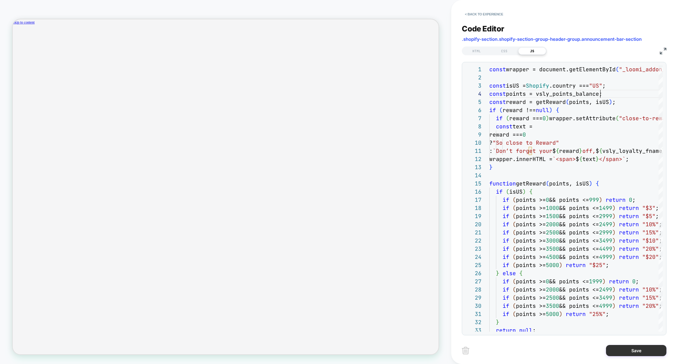
scroll to position [0, 933]
click at [641, 355] on button "Save" at bounding box center [636, 350] width 60 height 11
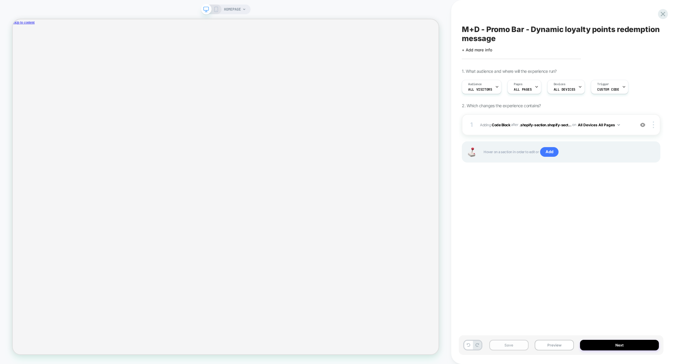
click at [503, 346] on button "Save" at bounding box center [508, 345] width 39 height 11
click at [549, 346] on button "Preview" at bounding box center [554, 345] width 39 height 11
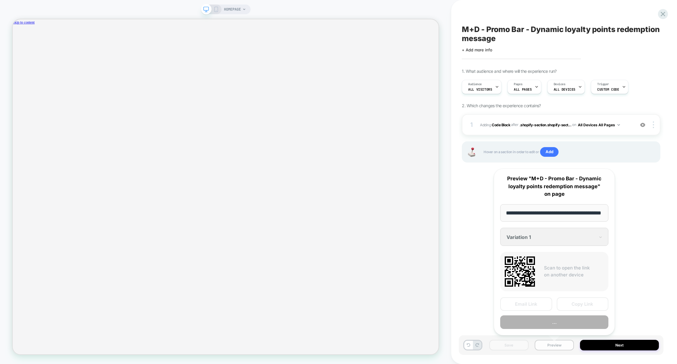
scroll to position [0, 19]
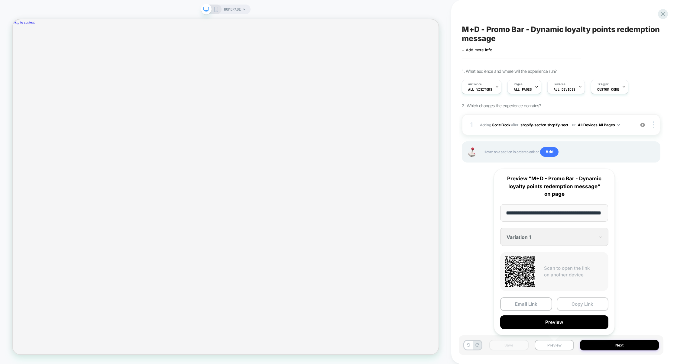
click at [582, 299] on button "Copy Link" at bounding box center [583, 304] width 52 height 14
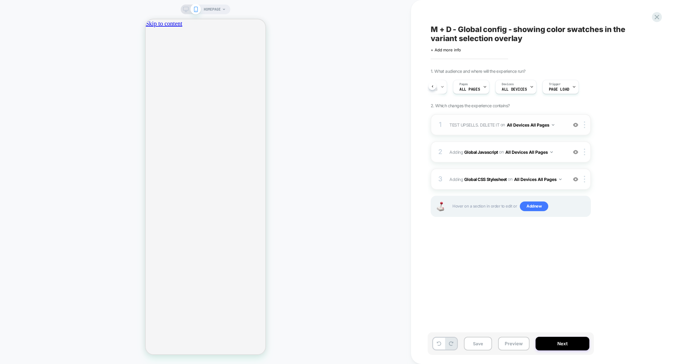
click at [460, 130] on div "1 TEST UPSELLS. DELETE IT Adding Boxes Slider AFTER .sub-nav on All Devices All…" at bounding box center [511, 124] width 160 height 21
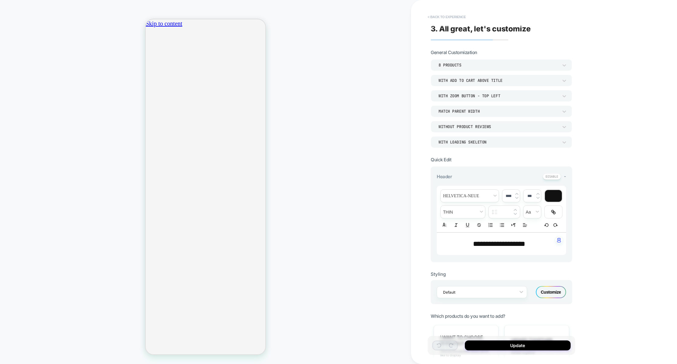
click at [460, 18] on button "< Back to experience" at bounding box center [447, 17] width 44 height 10
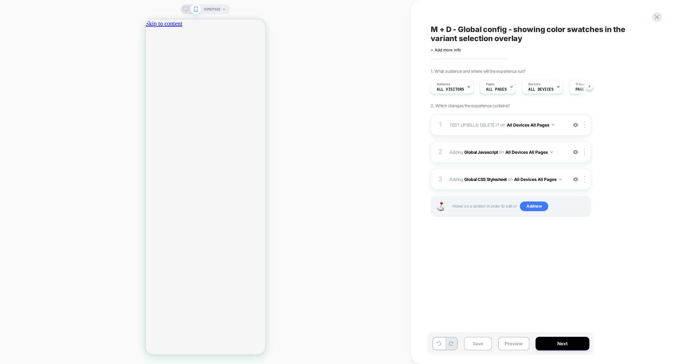
scroll to position [0, 107]
click at [510, 342] on button "Preview" at bounding box center [513, 344] width 31 height 14
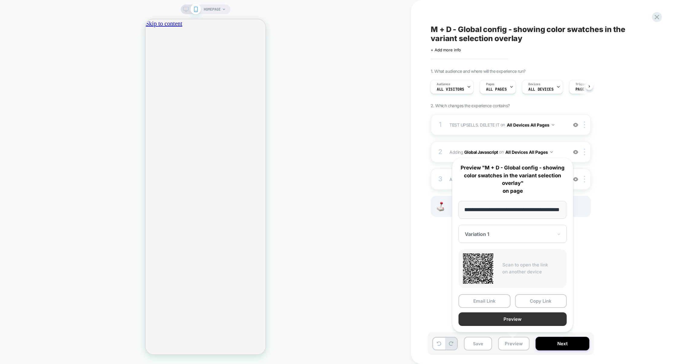
scroll to position [0, 0]
click at [512, 321] on button "Preview" at bounding box center [512, 319] width 108 height 14
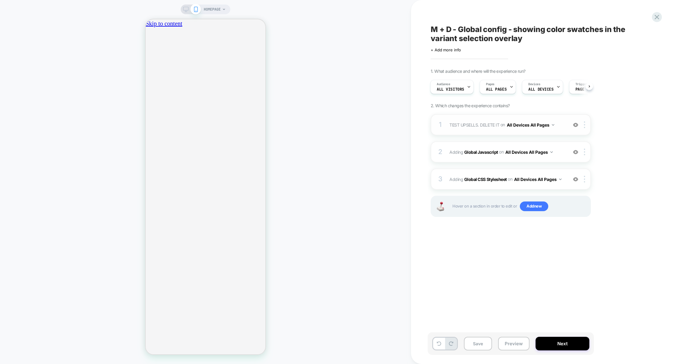
scroll to position [0, 107]
click at [488, 132] on div "1 TEST UPSELLS. DELETE IT Adding Boxes Slider AFTER .sub-nav on All Devices All…" at bounding box center [511, 124] width 160 height 21
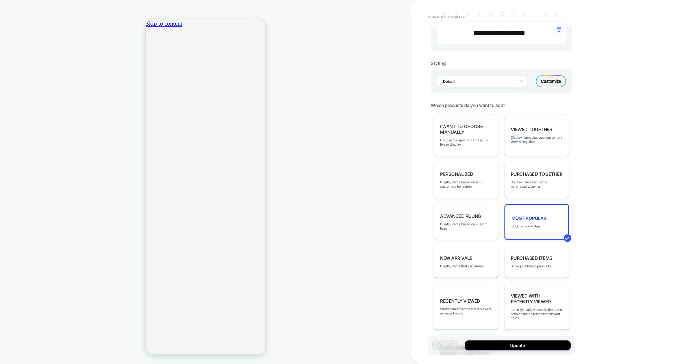
scroll to position [212, 0]
click at [547, 80] on div "Customize" at bounding box center [551, 81] width 30 height 12
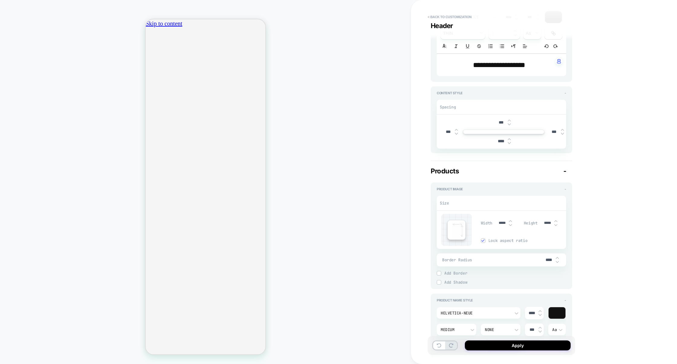
scroll to position [0, 0]
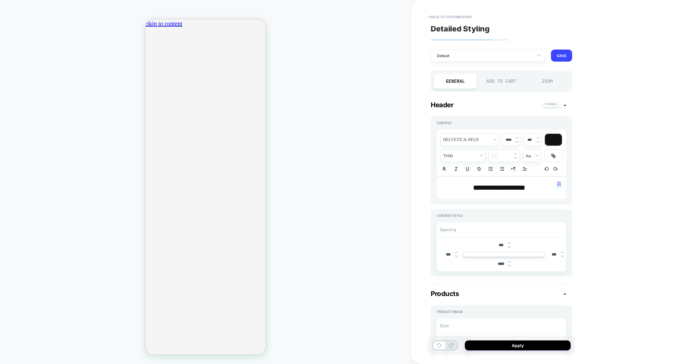
click at [497, 66] on div "**********" at bounding box center [501, 182] width 147 height 352
click at [497, 78] on div "Add to Cart" at bounding box center [501, 81] width 43 height 15
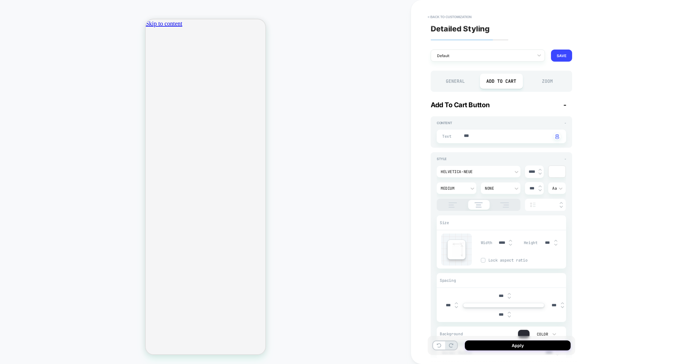
click at [543, 79] on div "Zoom" at bounding box center [547, 81] width 43 height 15
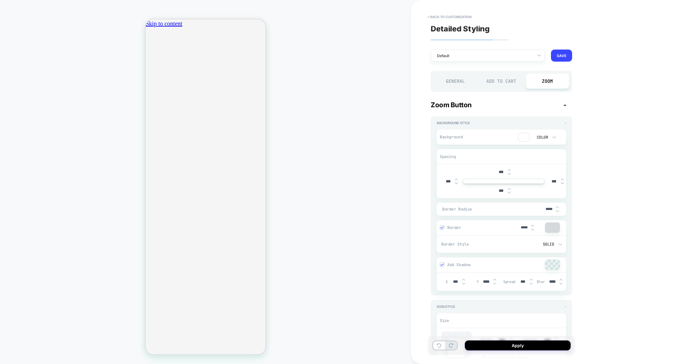
click at [507, 83] on div "Add to Cart" at bounding box center [501, 81] width 43 height 15
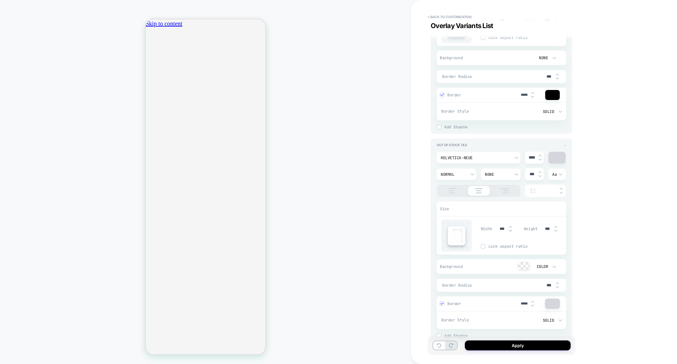
type textarea "*"
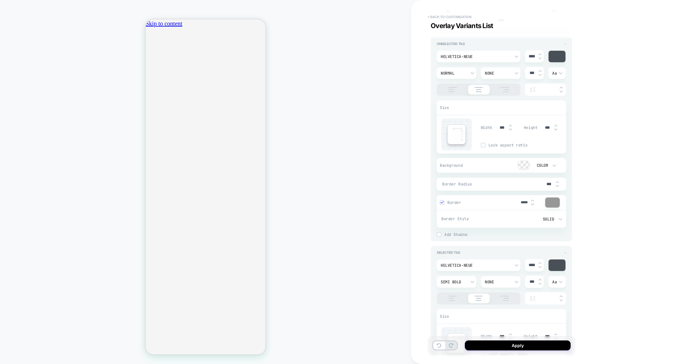
scroll to position [0, 213]
click at [447, 18] on button "< Back to customization" at bounding box center [450, 17] width 50 height 10
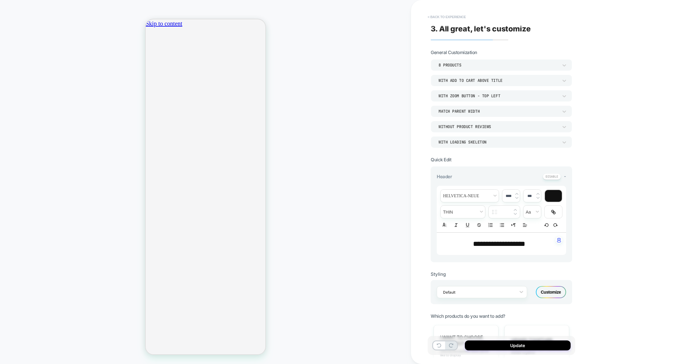
click at [446, 16] on button "< Back to experience" at bounding box center [447, 17] width 44 height 10
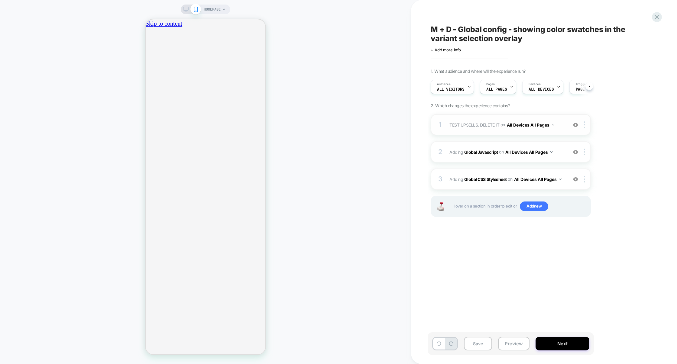
scroll to position [0, 0]
click at [473, 143] on div "2 Adding Global Javascript on All Devices All Pages Add Before Add After Target…" at bounding box center [511, 151] width 160 height 21
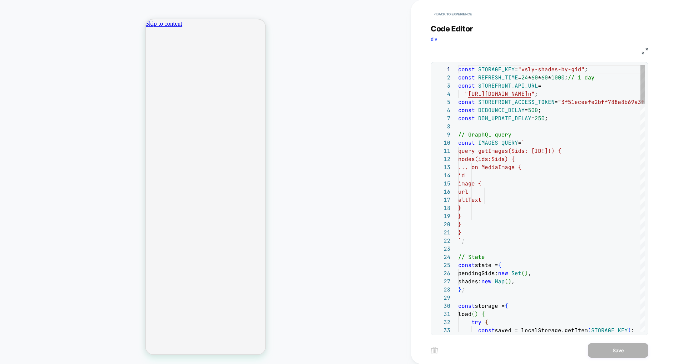
scroll to position [82, 0]
click at [462, 15] on button "< Back to experience" at bounding box center [453, 14] width 44 height 10
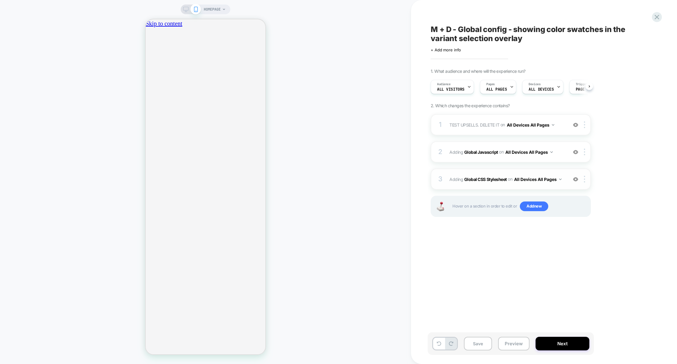
scroll to position [0, 0]
click at [464, 172] on div "3 Adding Global CSS Stylesheet on All Devices All Pages Add Before Add After Ta…" at bounding box center [511, 179] width 160 height 21
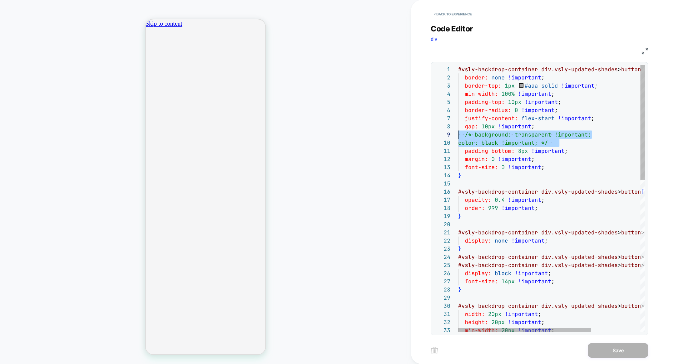
scroll to position [65, 0]
drag, startPoint x: 568, startPoint y: 144, endPoint x: 408, endPoint y: 137, distance: 160.0
click at [408, 137] on div "HOMEPAGE < Back to experience Code Editor div CSS 1 2 3 4 5 6 7 8 9 10 11 12 13…" at bounding box center [338, 182] width 677 height 364
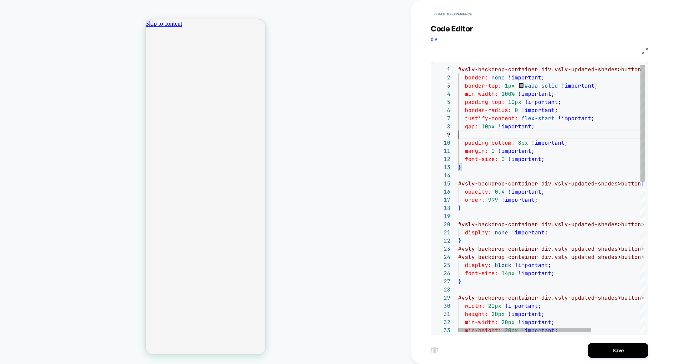
type textarea "**********"
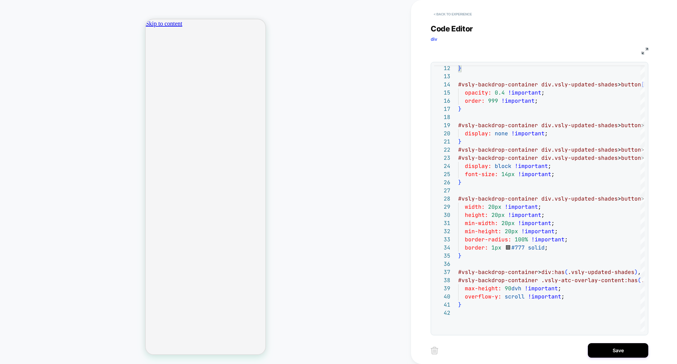
scroll to position [0, 0]
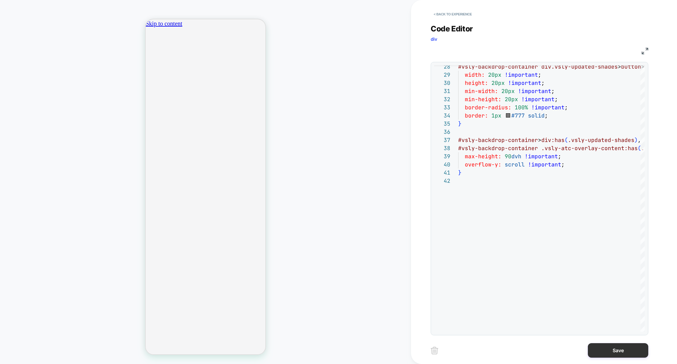
click at [618, 353] on button "Save" at bounding box center [618, 350] width 60 height 15
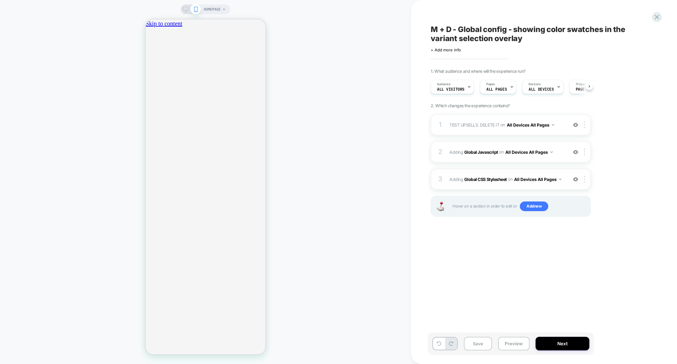
scroll to position [0, 0]
click at [499, 161] on div "2 Adding Global Javascript on All Devices All Pages Add Before Add After Target…" at bounding box center [511, 151] width 160 height 21
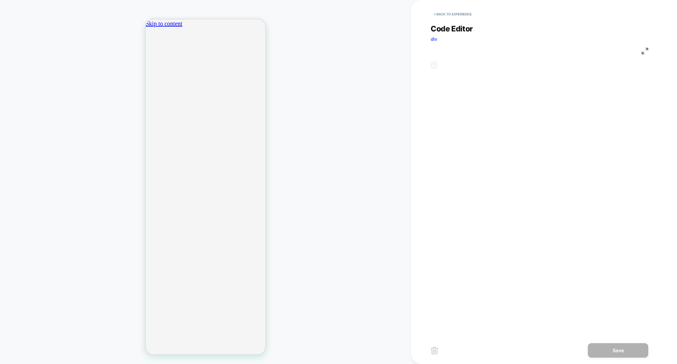
scroll to position [82, 0]
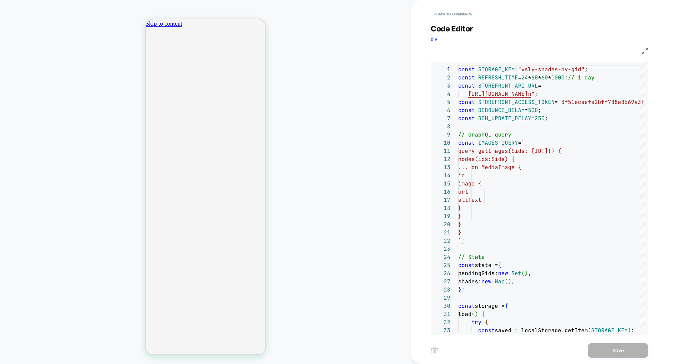
click at [645, 50] on img at bounding box center [644, 51] width 7 height 7
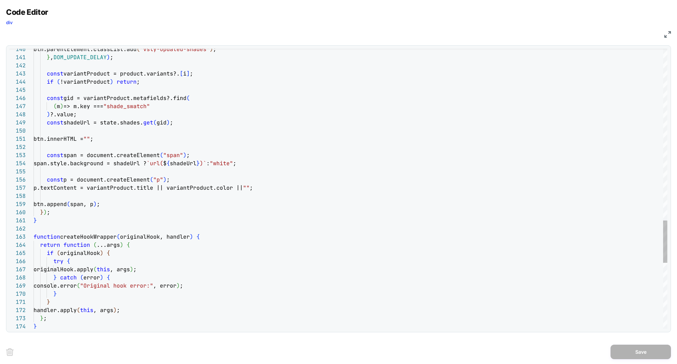
scroll to position [0, 0]
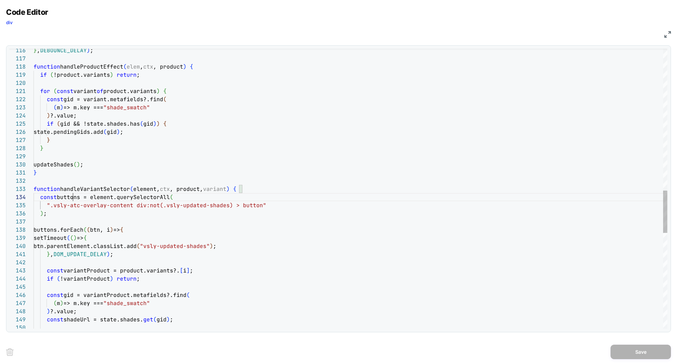
click at [74, 197] on div "const shadeUrl = state.shades. get ( gid ) ; ) ?.value; ( m ) => m.key === "sha…" at bounding box center [351, 35] width 634 height 1855
click at [137, 228] on div "const shadeUrl = state.shades. get ( gid ) ; ) ?.value; ( m ) => m.key === "sha…" at bounding box center [351, 35] width 634 height 1855
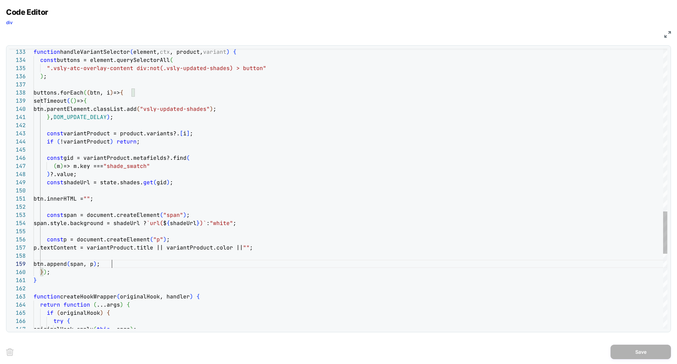
scroll to position [65, 78]
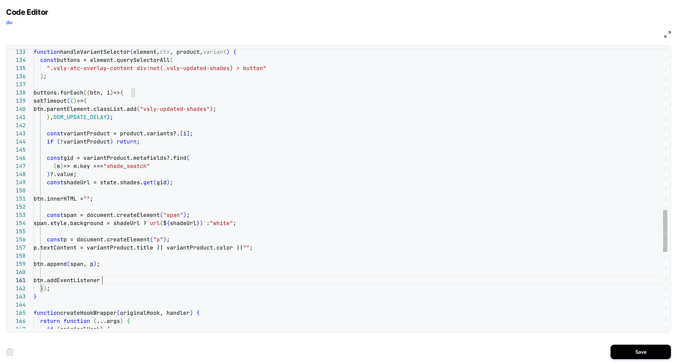
scroll to position [0, 68]
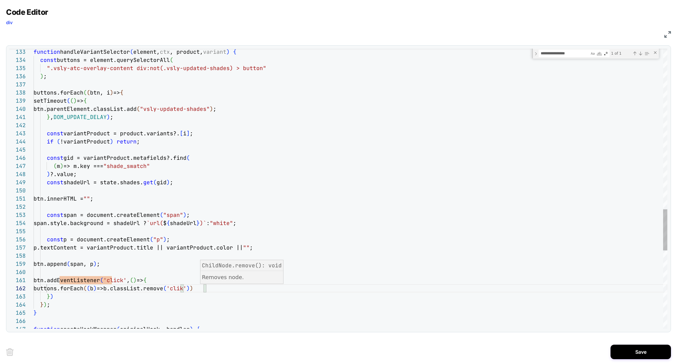
scroll to position [0, 107]
drag, startPoint x: 130, startPoint y: 288, endPoint x: 207, endPoint y: 287, distance: 77.4
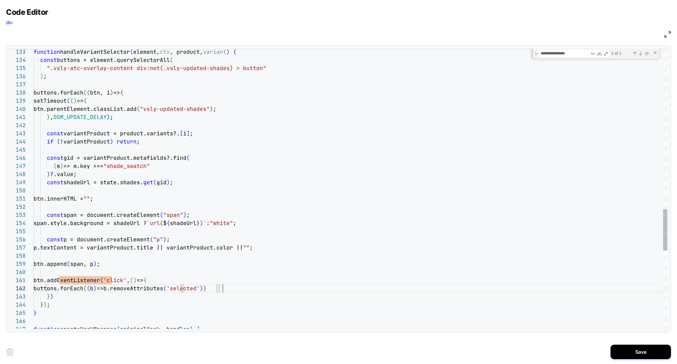
scroll to position [8, 189]
drag, startPoint x: 234, startPoint y: 288, endPoint x: 0, endPoint y: 287, distance: 234.2
drag, startPoint x: 122, startPoint y: 291, endPoint x: 218, endPoint y: 290, distance: 96.4
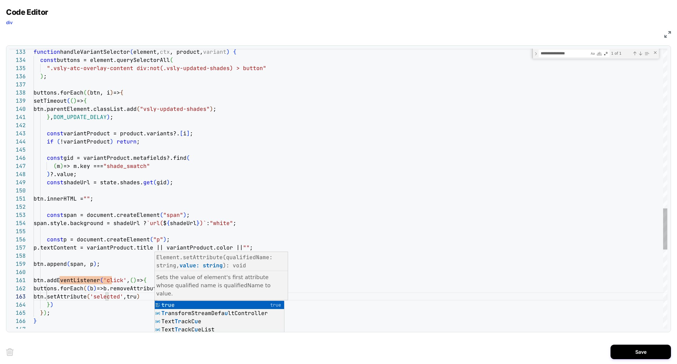
scroll to position [0, 107]
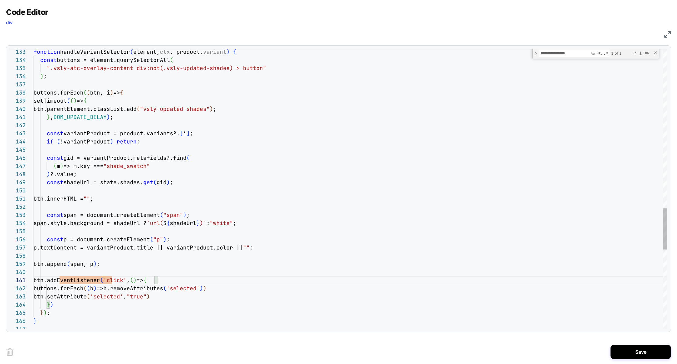
type textarea "**********"
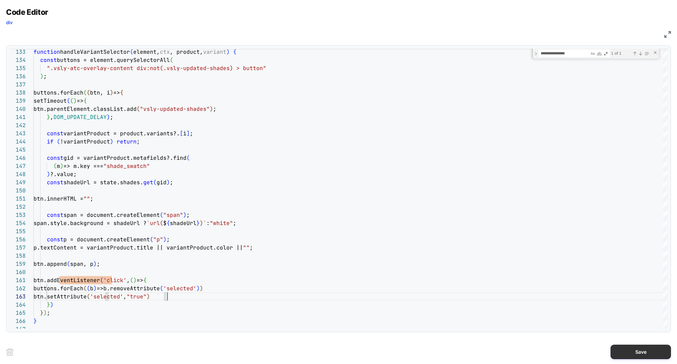
scroll to position [0, 107]
click at [639, 349] on button "Save" at bounding box center [640, 352] width 60 height 15
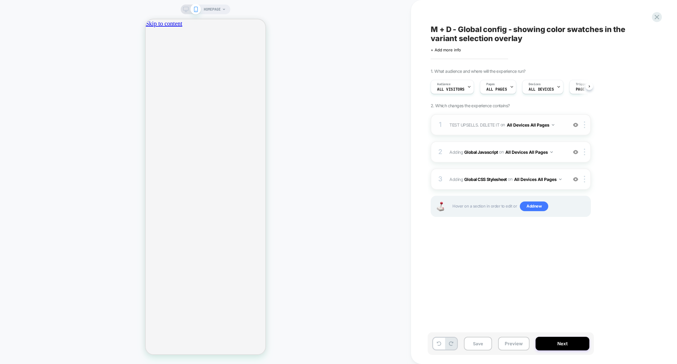
scroll to position [0, 0]
click at [480, 169] on div "3 Adding Global CSS Stylesheet on All Devices All Pages Add Before Add After Ta…" at bounding box center [511, 179] width 160 height 21
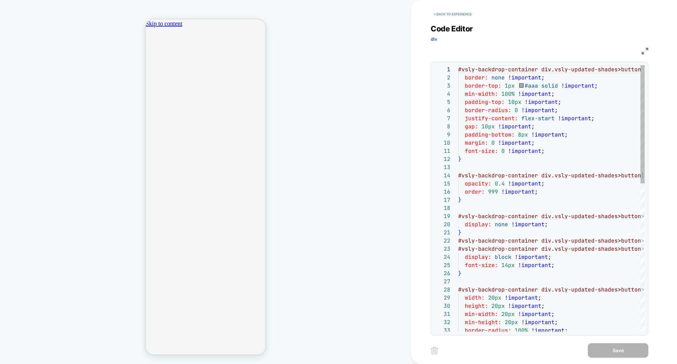
scroll to position [82, 0]
click at [645, 52] on img at bounding box center [644, 51] width 7 height 7
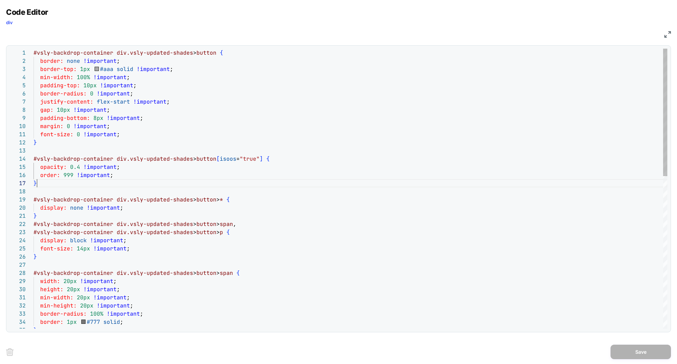
scroll to position [49, 3]
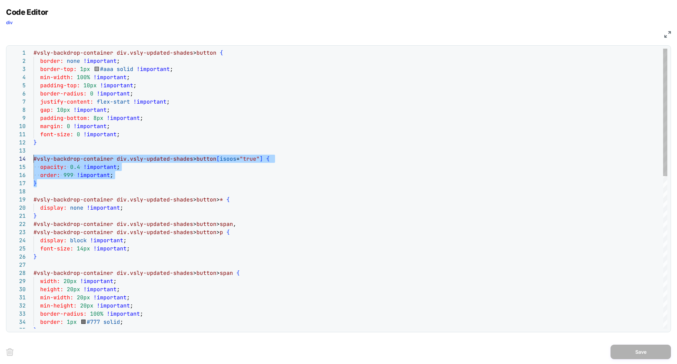
drag, startPoint x: 50, startPoint y: 185, endPoint x: 15, endPoint y: 161, distance: 42.0
click at [34, 161] on div "#vsly-backdrop-container div.vsly-updated-shades > button { border: none !impor…" at bounding box center [351, 356] width 634 height 615
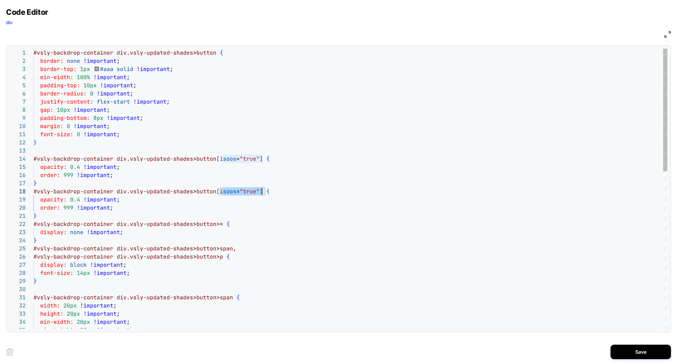
scroll to position [57, 228]
drag, startPoint x: 222, startPoint y: 193, endPoint x: 262, endPoint y: 193, distance: 39.6
click at [262, 193] on div "#vsly-backdrop-container div.vsly-updated-shades > button { border: none !impor…" at bounding box center [351, 368] width 634 height 639
drag, startPoint x: 123, startPoint y: 208, endPoint x: 18, endPoint y: 202, distance: 104.5
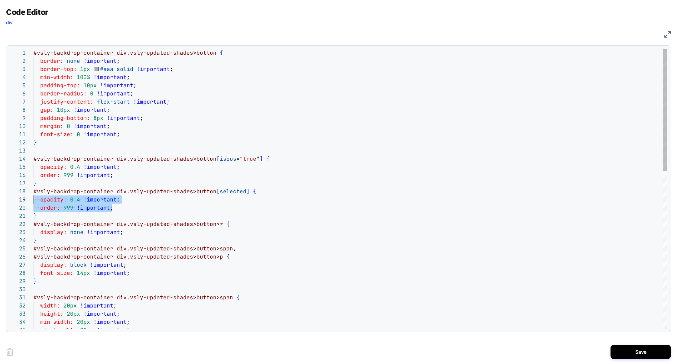
click at [34, 202] on div "#vsly-backdrop-container div.vsly-updated-shades > button { border: none !impor…" at bounding box center [351, 368] width 634 height 639
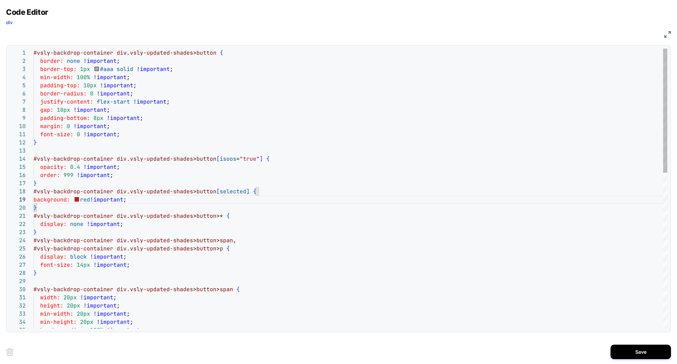
scroll to position [0, 0]
click at [213, 192] on div "#vsly-backdrop-container div.vsly-updated-shades > button { border: none !impor…" at bounding box center [351, 364] width 634 height 631
click at [213, 193] on div "#vsly-backdrop-container div.vsly-updated-shades > button { border: none !impor…" at bounding box center [351, 364] width 634 height 631
click at [266, 213] on div "#vsly-backdrop-container div.vsly-updated-shades > button { border: none !impor…" at bounding box center [351, 364] width 634 height 631
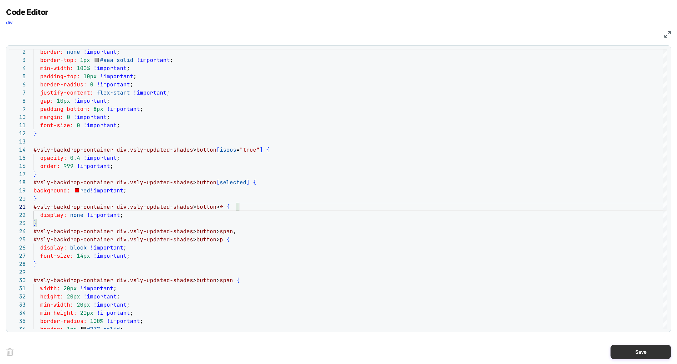
scroll to position [0, 107]
type textarea "**********"
click at [631, 352] on button "Save" at bounding box center [640, 352] width 60 height 15
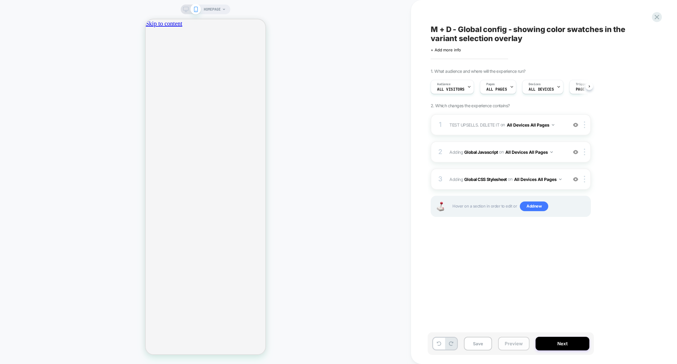
click at [520, 342] on button "Preview" at bounding box center [513, 344] width 31 height 14
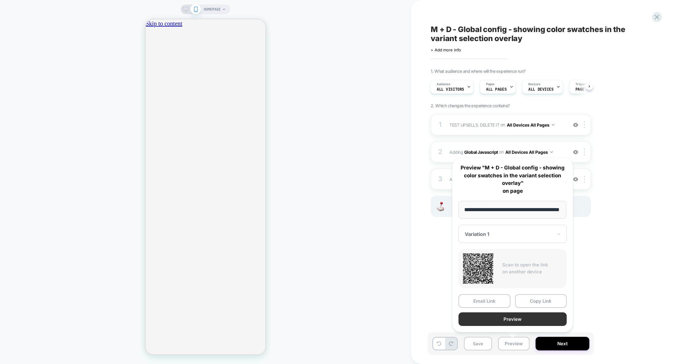
click at [519, 317] on button "Preview" at bounding box center [512, 319] width 108 height 14
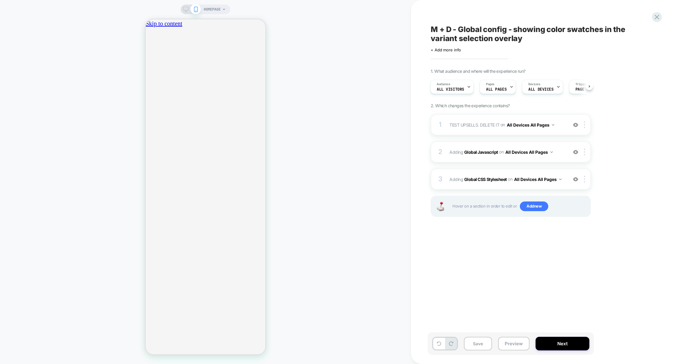
scroll to position [0, 0]
click at [148, 57] on icon "close" at bounding box center [148, 57] width 0 height 0
click at [585, 128] on img at bounding box center [584, 124] width 1 height 7
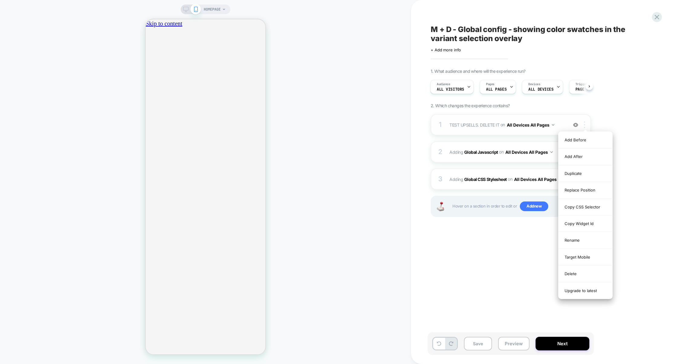
scroll to position [0, 107]
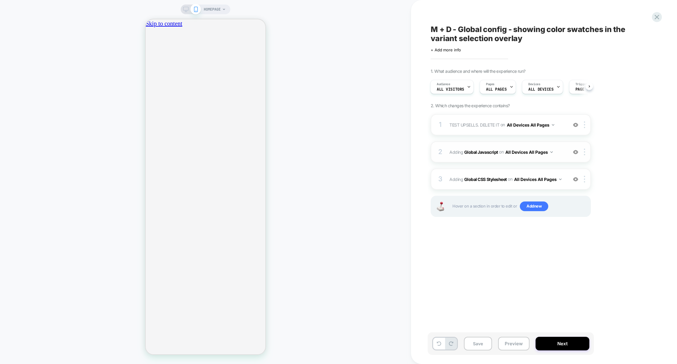
click at [576, 153] on img at bounding box center [575, 152] width 5 height 5
click at [519, 339] on button "Preview" at bounding box center [513, 344] width 31 height 14
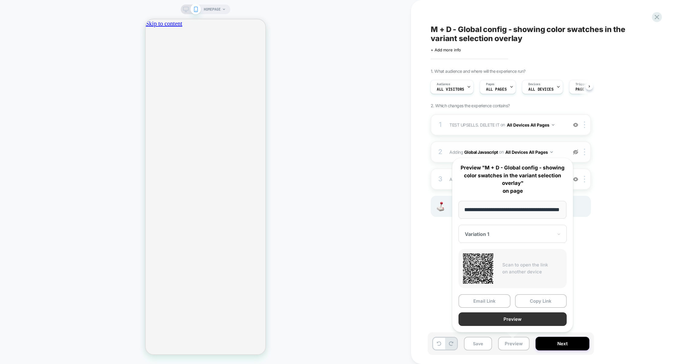
scroll to position [0, 0]
click at [519, 318] on button "Preview" at bounding box center [512, 319] width 108 height 14
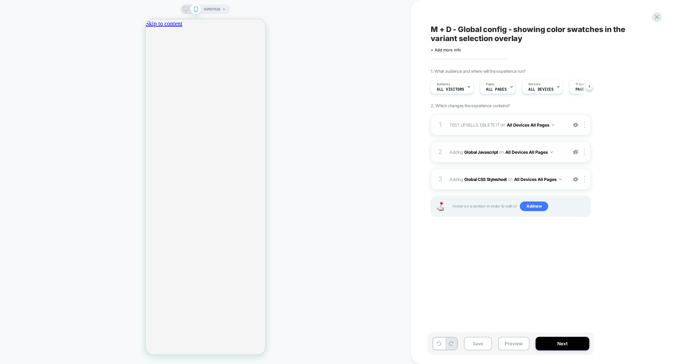
scroll to position [0, 107]
click at [574, 148] on div "2 Adding Global Javascript on All Devices All Pages Target Mobile Delete" at bounding box center [511, 151] width 160 height 21
click at [575, 152] on img at bounding box center [575, 152] width 5 height 5
click at [513, 347] on button "Preview" at bounding box center [513, 344] width 31 height 14
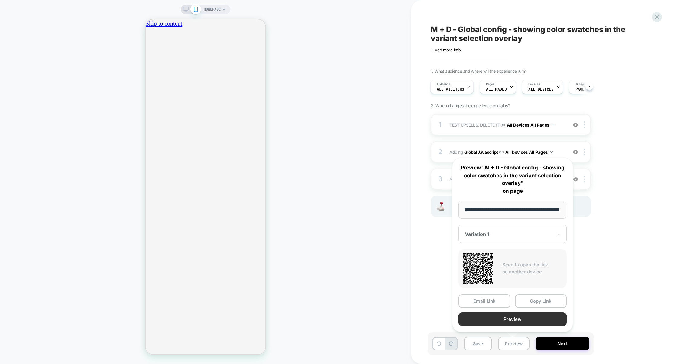
scroll to position [0, 0]
click at [518, 322] on button "Preview" at bounding box center [512, 319] width 108 height 14
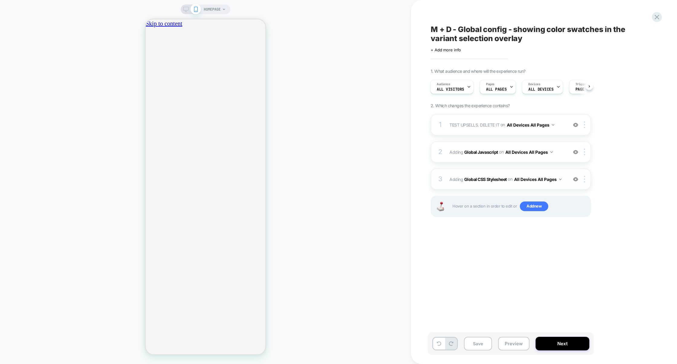
click at [485, 169] on div "3 Adding Global CSS Stylesheet on All Devices All Pages Add Before Add After Ta…" at bounding box center [511, 179] width 160 height 21
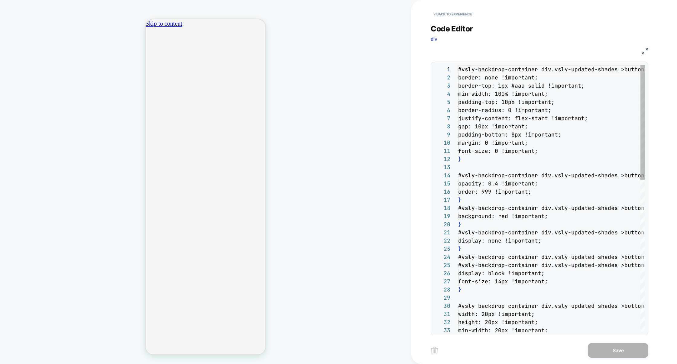
scroll to position [0, 107]
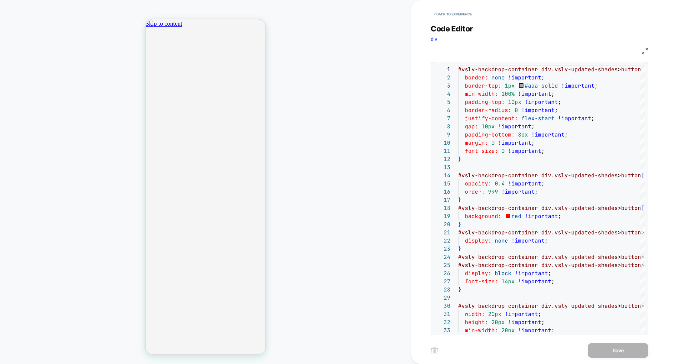
click at [640, 52] on div "CSS" at bounding box center [540, 50] width 218 height 10
click at [644, 51] on img at bounding box center [644, 51] width 7 height 7
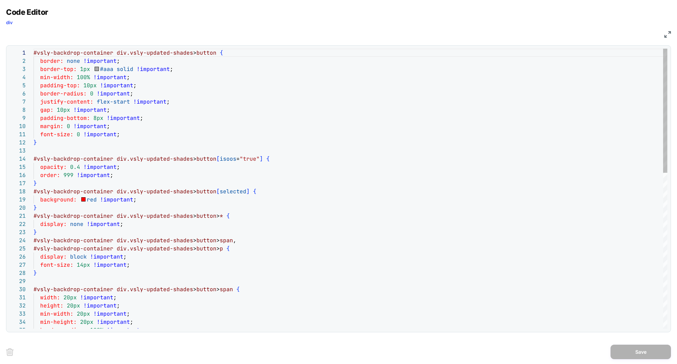
scroll to position [57, 219]
click at [253, 190] on div "#vsly-backdrop-container div.vsly-updated-shades > button { border: none !impor…" at bounding box center [351, 364] width 634 height 631
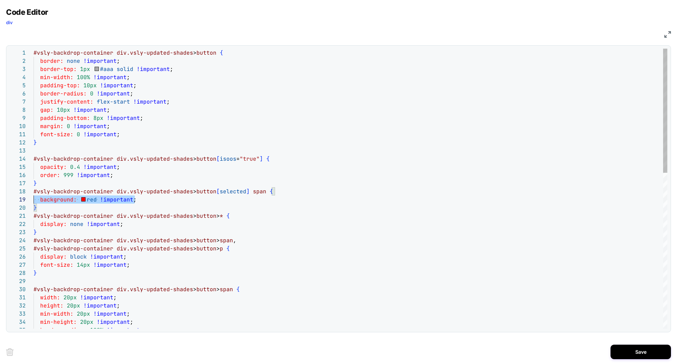
drag, startPoint x: 147, startPoint y: 200, endPoint x: 5, endPoint y: 200, distance: 142.0
click at [34, 200] on div "#vsly-backdrop-container div.vsly-updated-shades > button { border: none !impor…" at bounding box center [351, 364] width 634 height 631
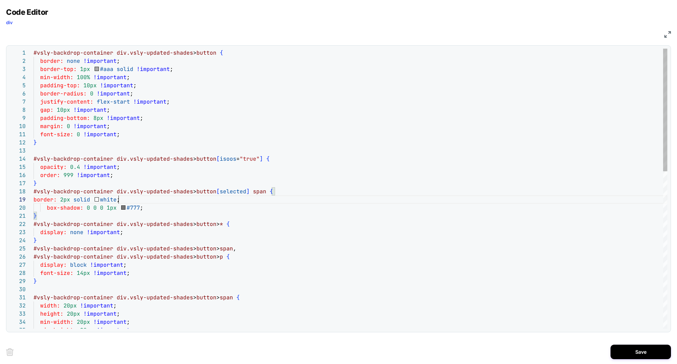
scroll to position [65, 85]
click at [131, 198] on div "#vsly-backdrop-container div.vsly-updated-shades > button { border: none !impor…" at bounding box center [351, 368] width 634 height 639
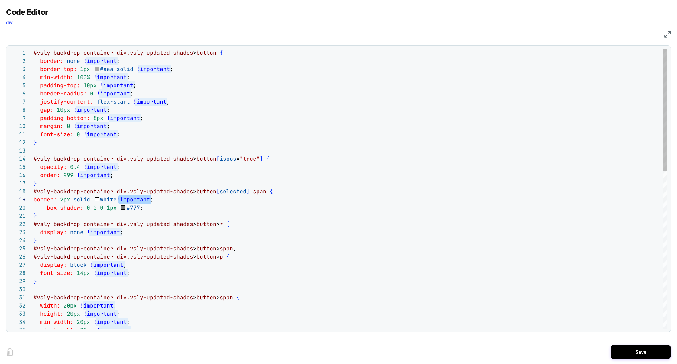
scroll to position [65, 82]
drag, startPoint x: 162, startPoint y: 199, endPoint x: 116, endPoint y: 200, distance: 46.2
click at [116, 200] on div "#vsly-backdrop-container div.vsly-updated-shades > button { border: none !impor…" at bounding box center [351, 368] width 634 height 639
click at [151, 207] on div "#vsly-backdrop-container div.vsly-updated-shades > button { border: none !impor…" at bounding box center [351, 368] width 634 height 639
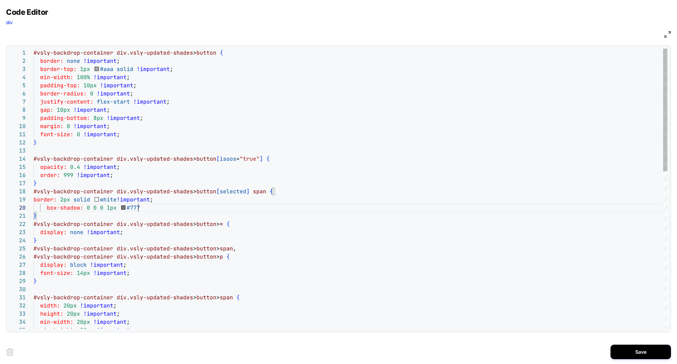
scroll to position [73, 141]
type textarea "**********"
click at [626, 348] on button "Save" at bounding box center [640, 352] width 60 height 15
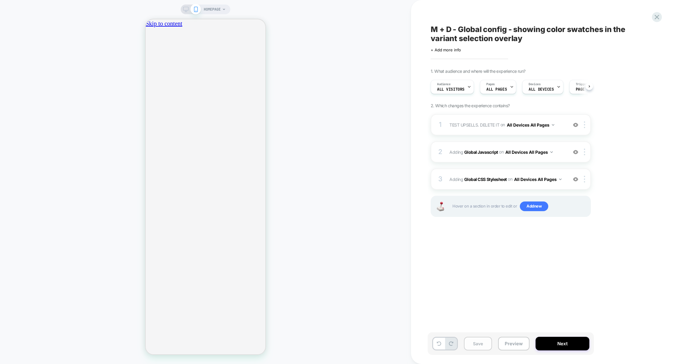
click at [486, 347] on button "Save" at bounding box center [478, 344] width 28 height 14
click at [500, 347] on button "Preview" at bounding box center [513, 344] width 31 height 14
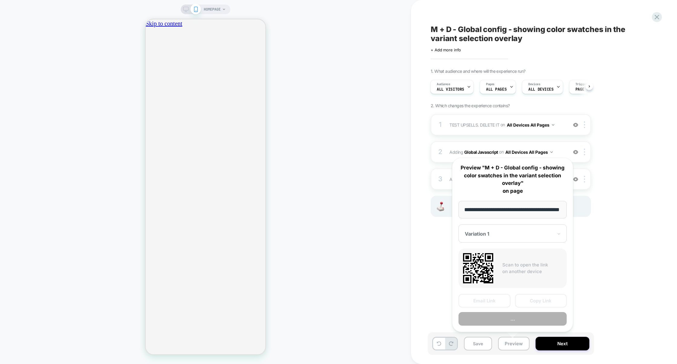
scroll to position [0, 19]
click at [548, 303] on button "Copy Link" at bounding box center [541, 301] width 52 height 14
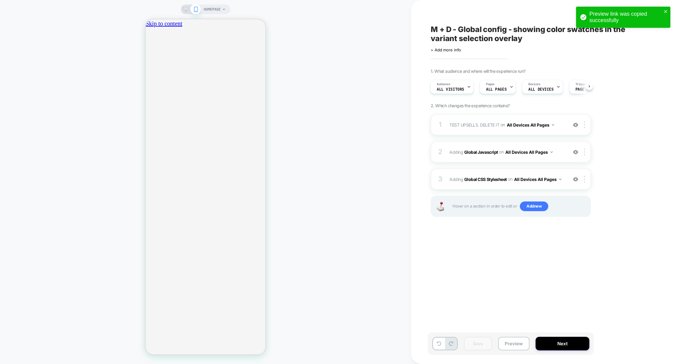
scroll to position [0, 213]
click at [517, 340] on button "Preview" at bounding box center [513, 344] width 31 height 14
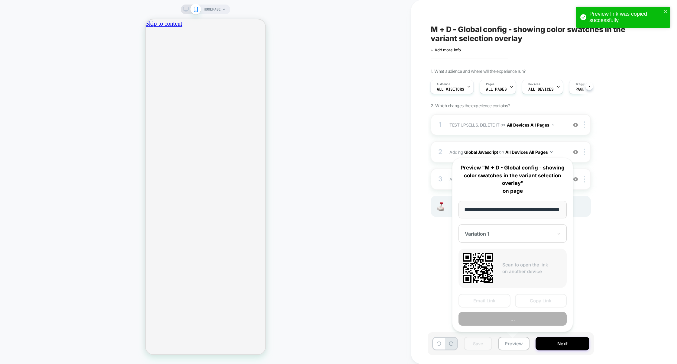
scroll to position [0, 0]
click at [520, 319] on button "Preview" at bounding box center [512, 319] width 108 height 14
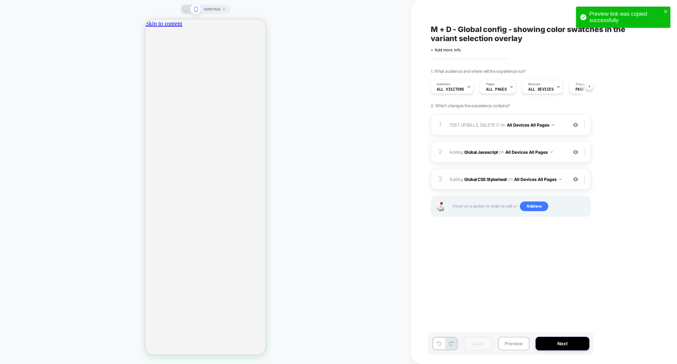
scroll to position [0, 107]
click at [508, 340] on button "Preview" at bounding box center [513, 344] width 31 height 14
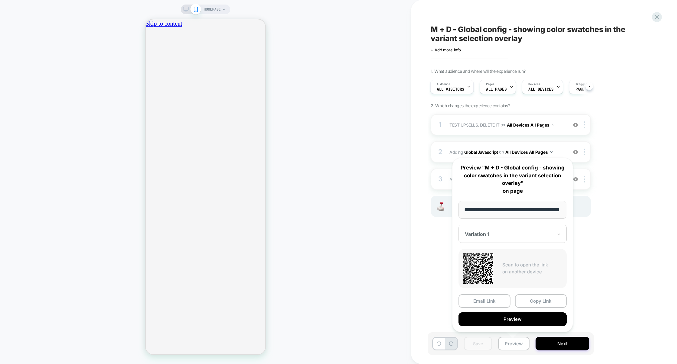
click at [643, 166] on div "1. What audience and where will the experience run? Audience All Visitors Pages…" at bounding box center [541, 150] width 221 height 163
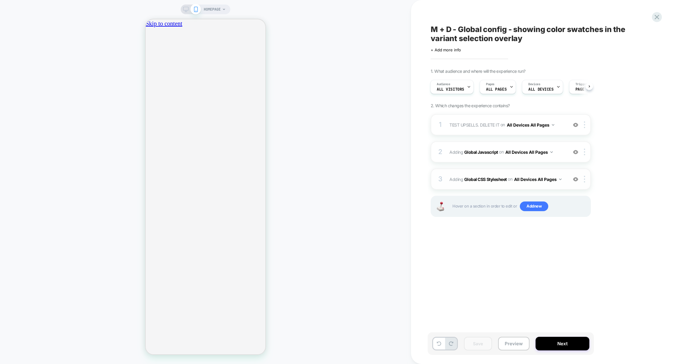
click at [486, 189] on div "3 Adding Global CSS Stylesheet on All Devices All Pages Add Before Add After Ta…" at bounding box center [511, 179] width 160 height 21
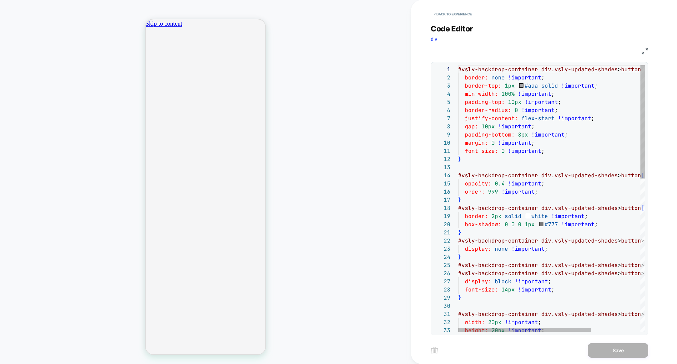
scroll to position [0, 213]
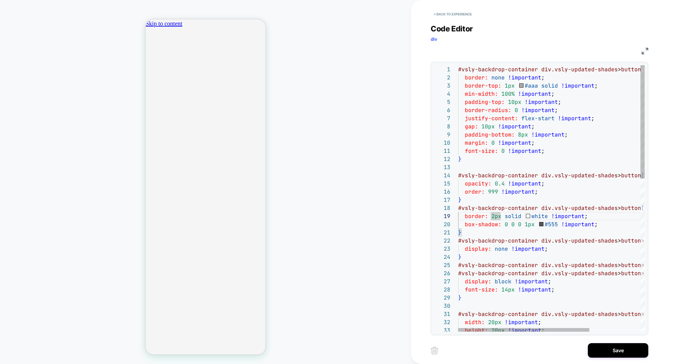
scroll to position [0, 0]
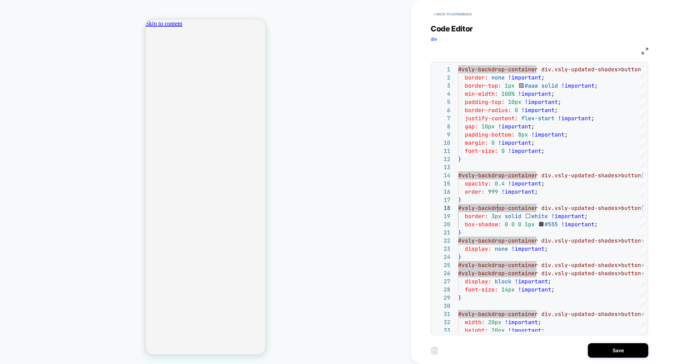
type textarea "**********"
click at [614, 342] on div "< Back to experience Code Editor div CSS 1 2 3 4 5 6 7 8 9 10 11 12 13 14 15 16…" at bounding box center [544, 182] width 227 height 364
click at [614, 346] on button "Save" at bounding box center [618, 350] width 60 height 15
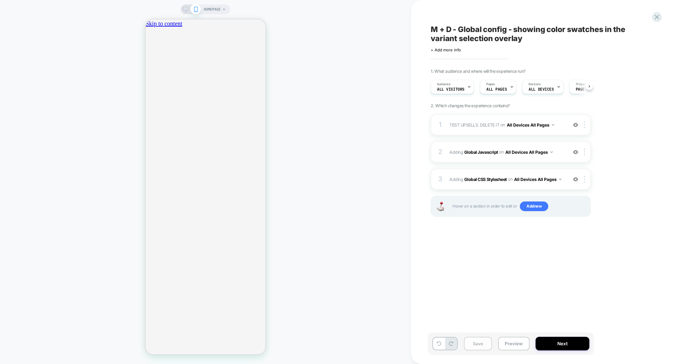
scroll to position [0, 0]
click at [483, 348] on button "Save" at bounding box center [478, 344] width 28 height 14
click at [506, 345] on button "Preview" at bounding box center [513, 344] width 31 height 14
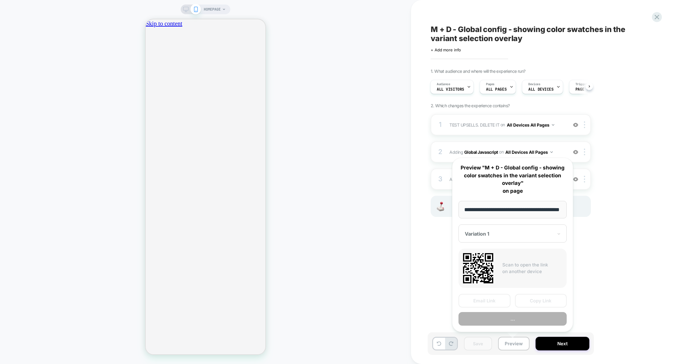
scroll to position [0, 19]
click at [534, 299] on button "Copy Link" at bounding box center [541, 301] width 52 height 14
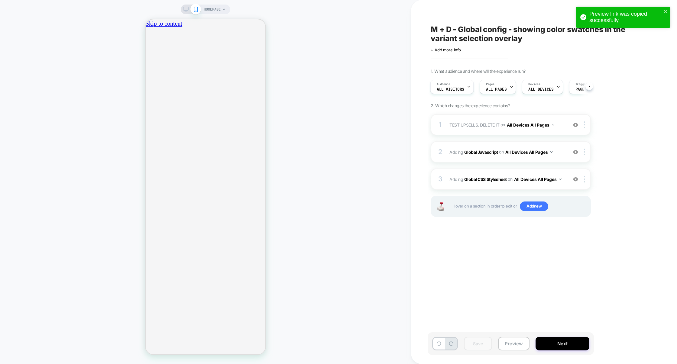
scroll to position [0, 107]
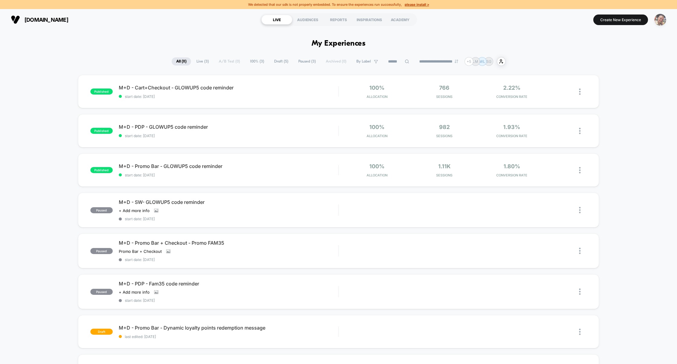
click at [660, 21] on img "button" at bounding box center [660, 20] width 12 height 12
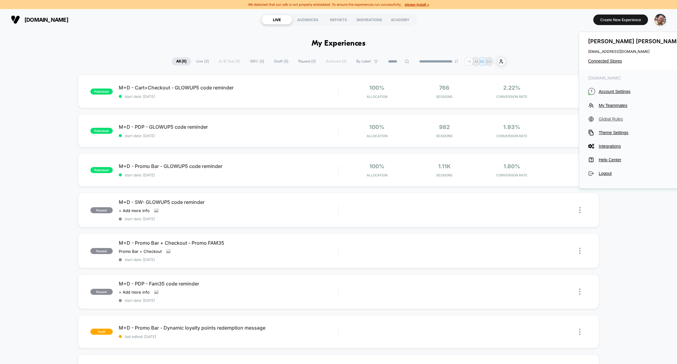
click at [606, 118] on span "Global Rules" at bounding box center [641, 119] width 85 height 5
